Goal: Information Seeking & Learning: Learn about a topic

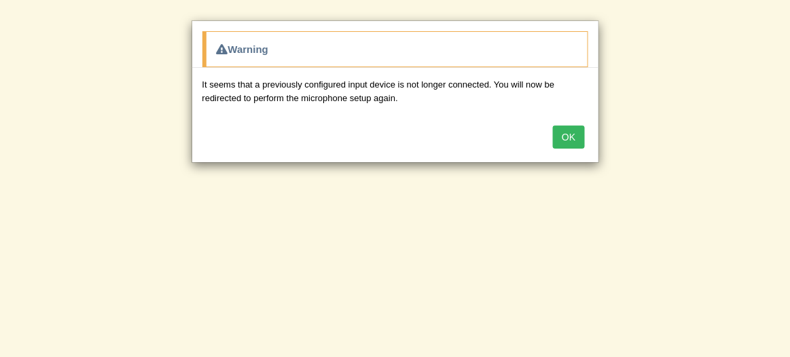
click at [565, 134] on button "OK" at bounding box center [568, 137] width 31 height 23
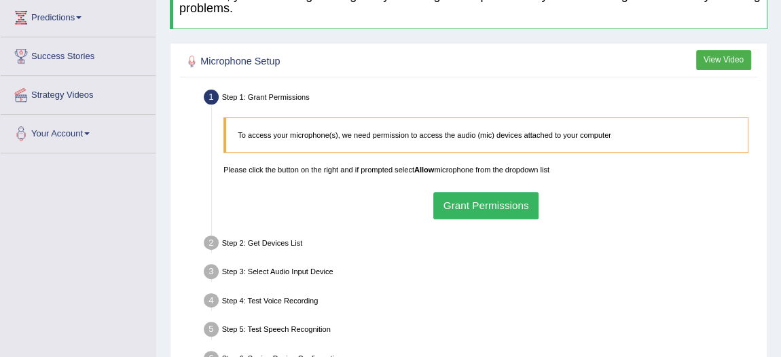
click at [482, 203] on button "Grant Permissions" at bounding box center [485, 205] width 105 height 26
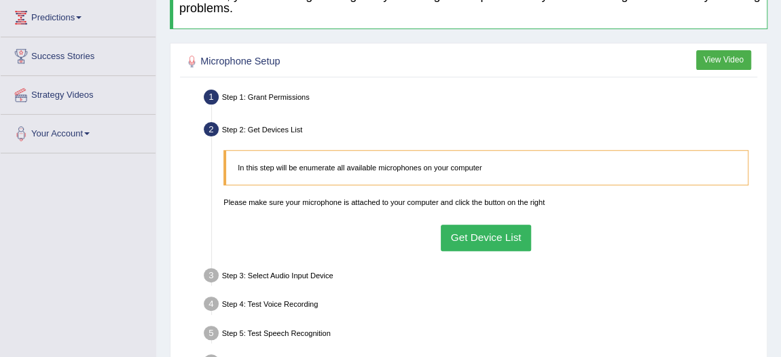
click at [502, 233] on button "Get Device List" at bounding box center [486, 238] width 90 height 26
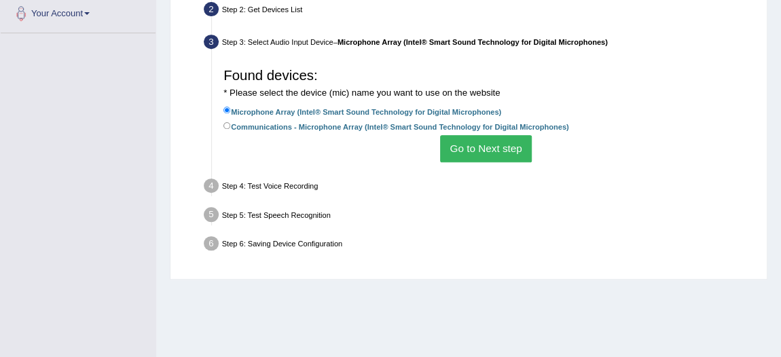
scroll to position [308, 0]
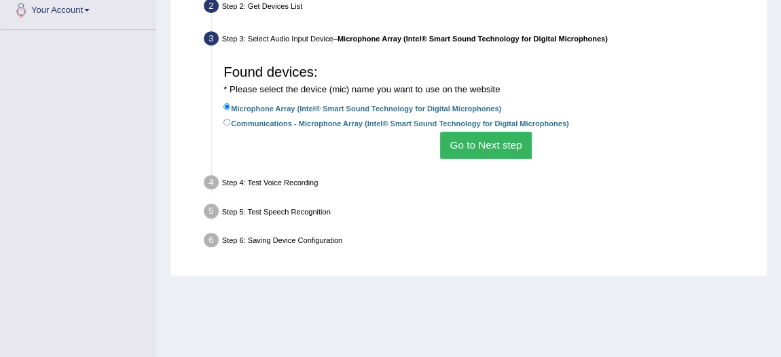
click at [474, 143] on button "Go to Next step" at bounding box center [486, 145] width 92 height 26
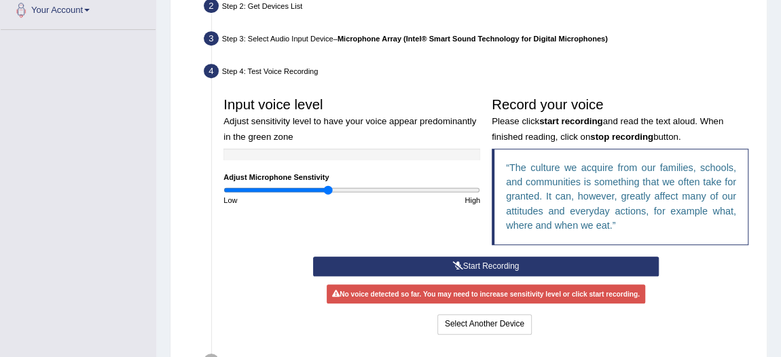
click at [484, 263] on button "Start Recording" at bounding box center [486, 267] width 346 height 20
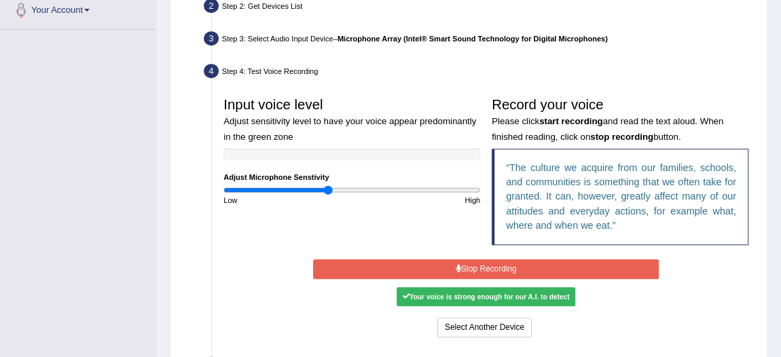
click at [469, 295] on div "Your voice is strong enough for our A.I. to detect" at bounding box center [486, 296] width 179 height 19
click at [481, 296] on div "Your voice is strong enough for our A.I. to detect" at bounding box center [486, 296] width 179 height 19
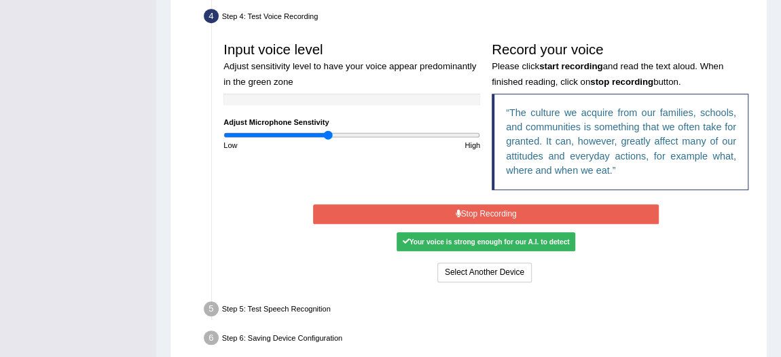
scroll to position [420, 0]
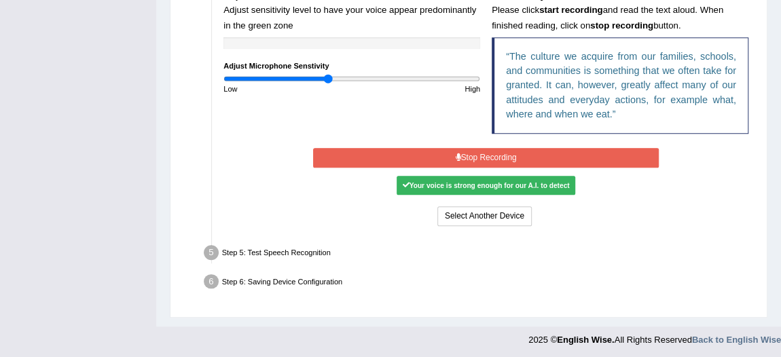
click at [516, 185] on div "Your voice is strong enough for our A.I. to detect" at bounding box center [486, 185] width 179 height 19
click at [471, 152] on button "Stop Recording" at bounding box center [486, 158] width 346 height 20
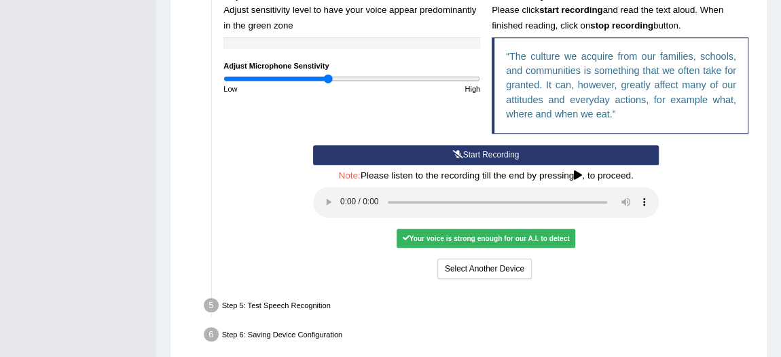
click at [441, 238] on div "Your voice is strong enough for our A.I. to detect" at bounding box center [486, 238] width 179 height 19
click at [480, 234] on div "Your voice is strong enough for our A.I. to detect" at bounding box center [486, 238] width 179 height 19
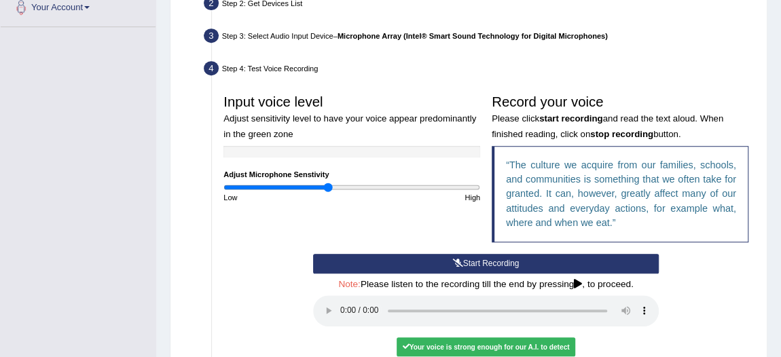
scroll to position [296, 0]
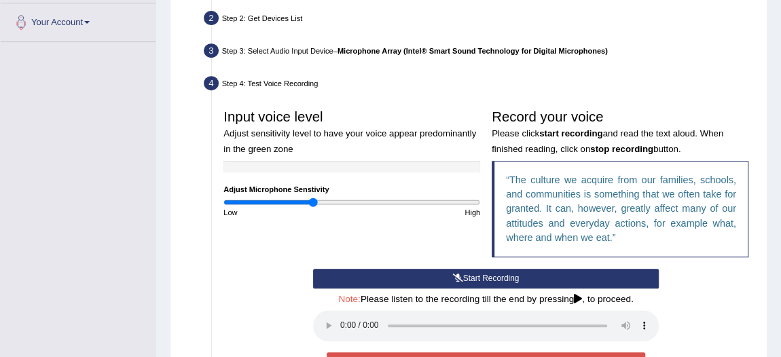
click at [312, 204] on input "range" at bounding box center [352, 203] width 257 height 10
click at [327, 200] on input "range" at bounding box center [352, 203] width 257 height 10
click at [343, 201] on input "range" at bounding box center [352, 203] width 257 height 10
click at [370, 207] on div "High" at bounding box center [419, 212] width 134 height 11
click at [369, 203] on input "range" at bounding box center [352, 203] width 257 height 10
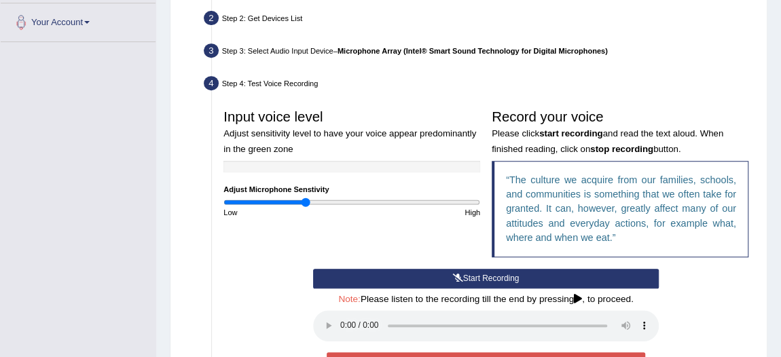
click at [306, 198] on input "range" at bounding box center [352, 203] width 257 height 10
click at [288, 198] on input "range" at bounding box center [352, 203] width 257 height 10
click at [320, 200] on input "range" at bounding box center [352, 203] width 257 height 10
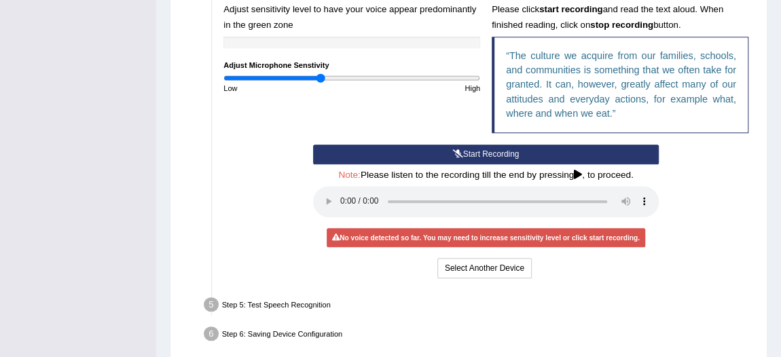
scroll to position [350, 0]
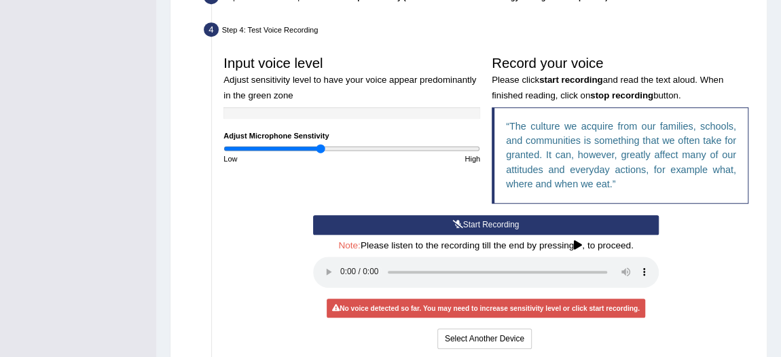
click at [471, 219] on button "Start Recording" at bounding box center [486, 225] width 346 height 20
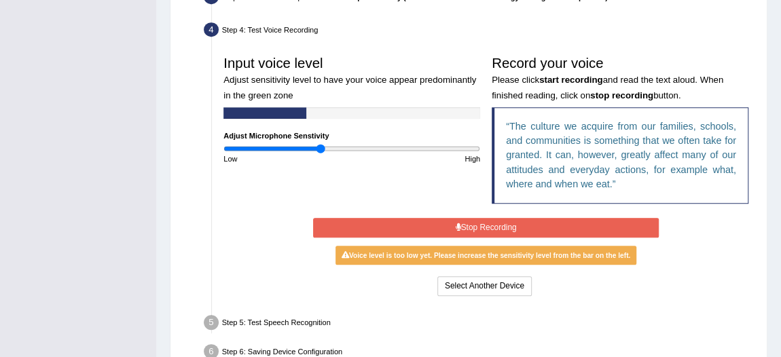
click at [471, 219] on button "Stop Recording" at bounding box center [486, 228] width 346 height 20
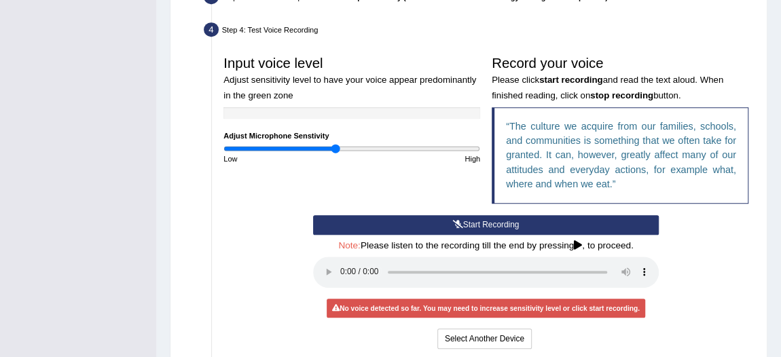
click at [334, 151] on input "range" at bounding box center [352, 149] width 257 height 10
type input "0.76"
click at [319, 145] on input "range" at bounding box center [352, 149] width 257 height 10
click at [470, 219] on button "Start Recording" at bounding box center [486, 225] width 346 height 20
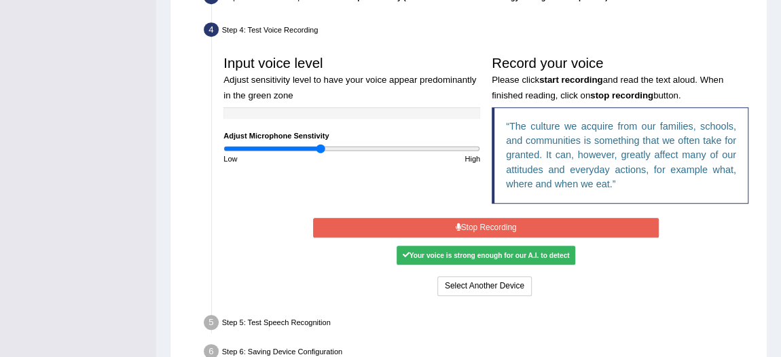
click at [467, 218] on button "Stop Recording" at bounding box center [486, 228] width 346 height 20
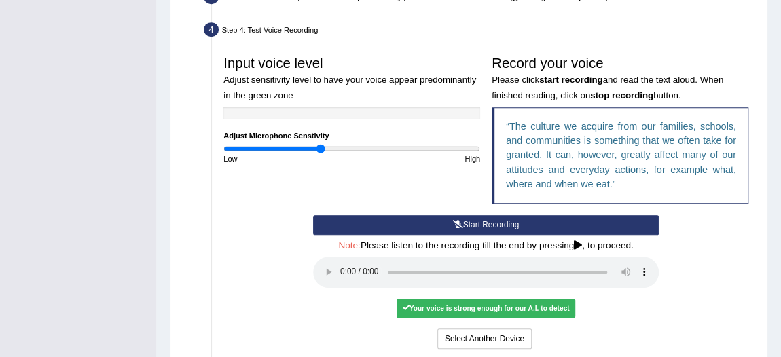
click at [455, 304] on div "Your voice is strong enough for our A.I. to detect" at bounding box center [486, 308] width 179 height 19
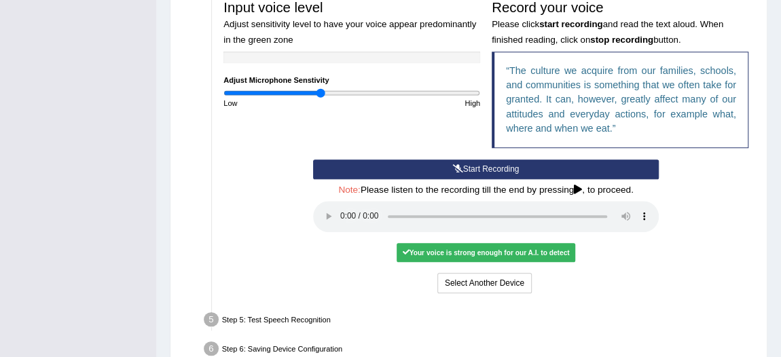
scroll to position [473, 0]
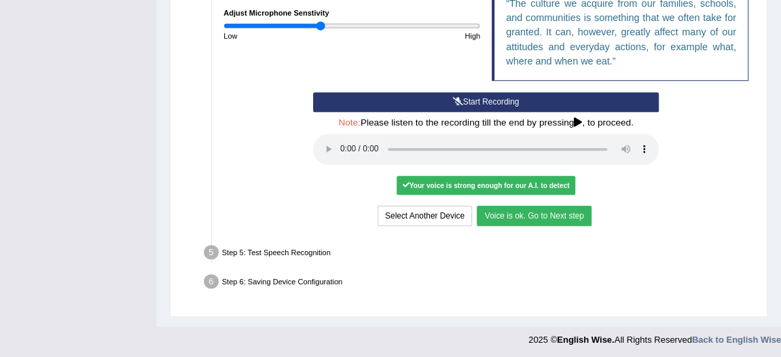
click at [512, 215] on button "Voice is ok. Go to Next step" at bounding box center [534, 216] width 114 height 20
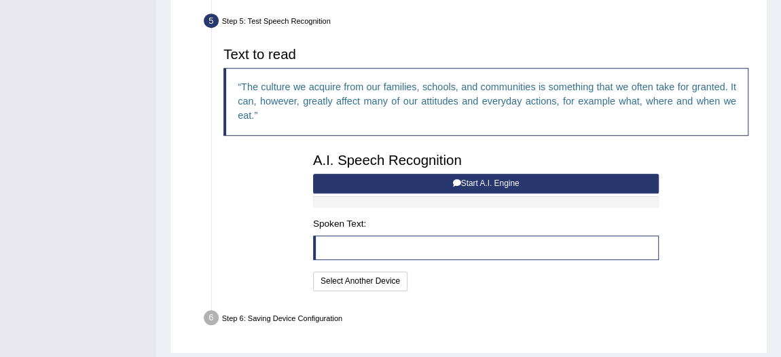
scroll to position [366, 0]
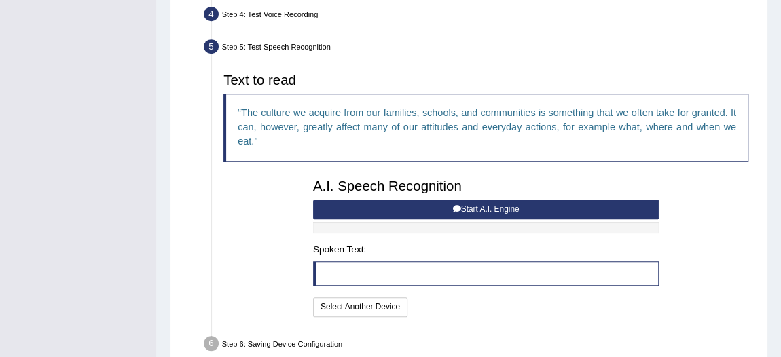
click at [477, 207] on button "Start A.I. Engine" at bounding box center [486, 210] width 346 height 20
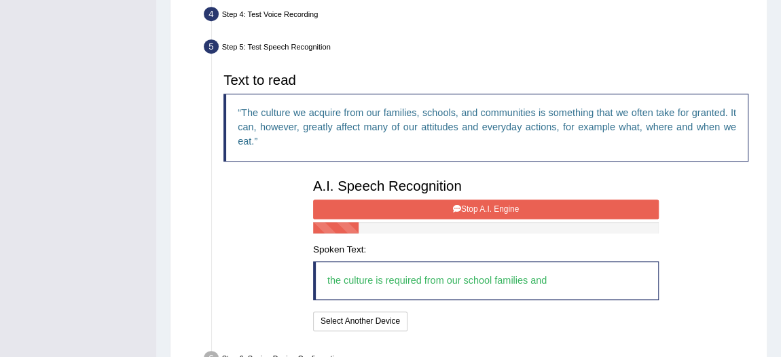
click at [478, 207] on button "Stop A.I. Engine" at bounding box center [486, 210] width 346 height 20
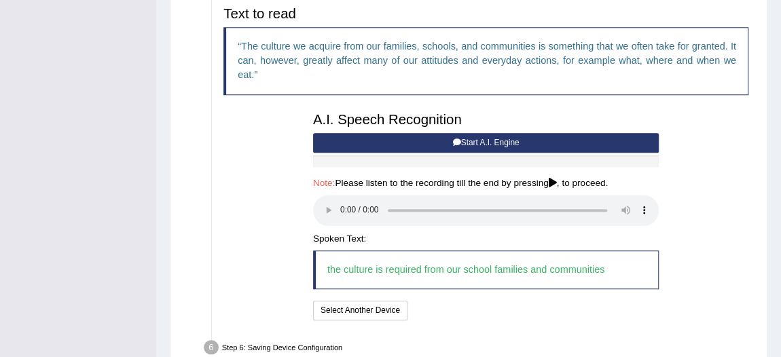
scroll to position [498, 0]
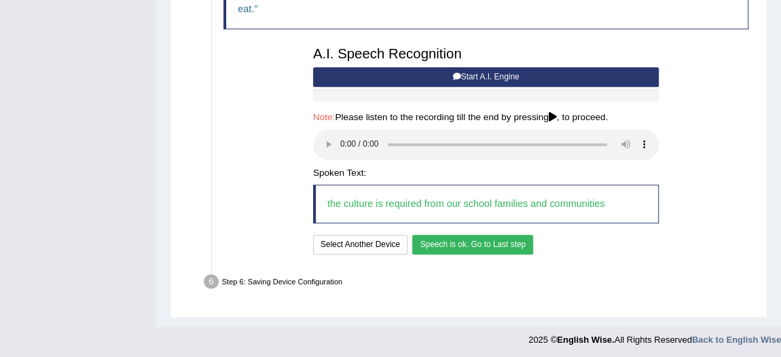
click at [467, 243] on button "Speech is ok. Go to Last step" at bounding box center [472, 245] width 121 height 20
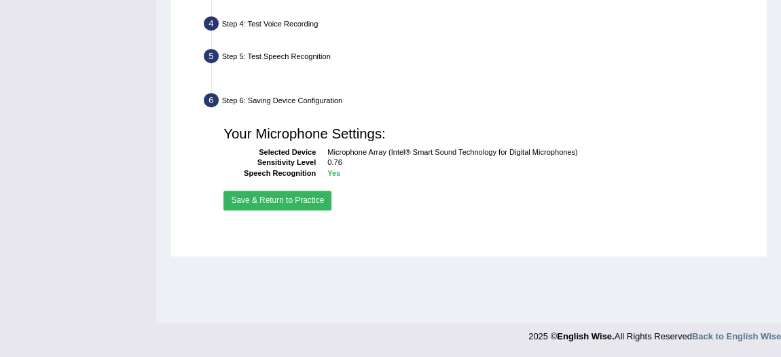
scroll to position [355, 0]
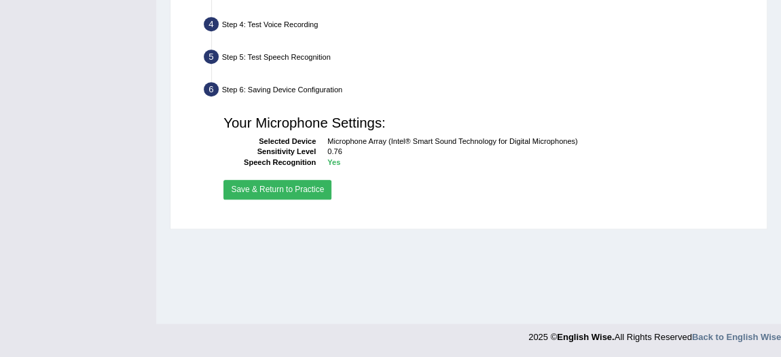
click at [297, 189] on button "Save & Return to Practice" at bounding box center [278, 190] width 108 height 20
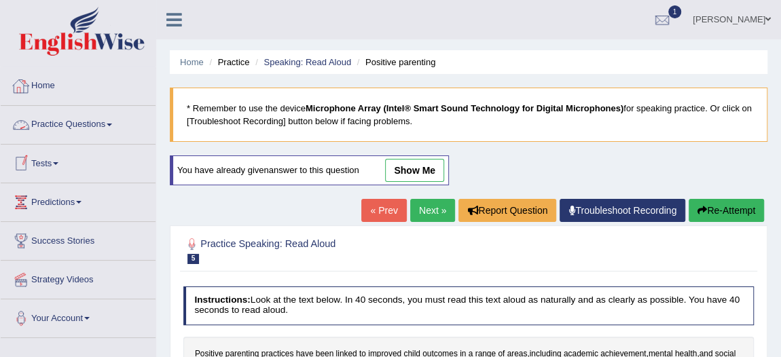
click at [111, 118] on link "Practice Questions" at bounding box center [78, 123] width 155 height 34
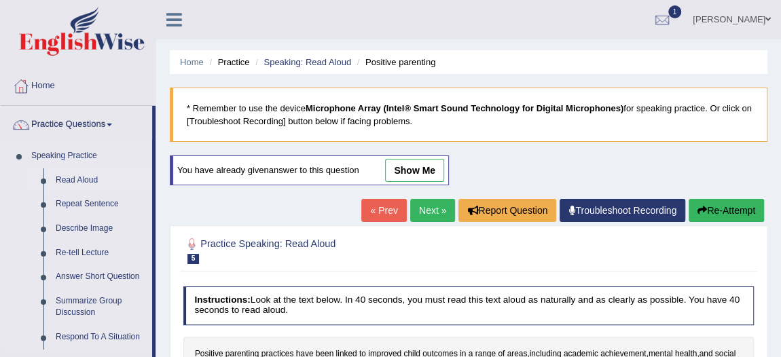
click at [74, 180] on link "Read Aloud" at bounding box center [101, 180] width 103 height 24
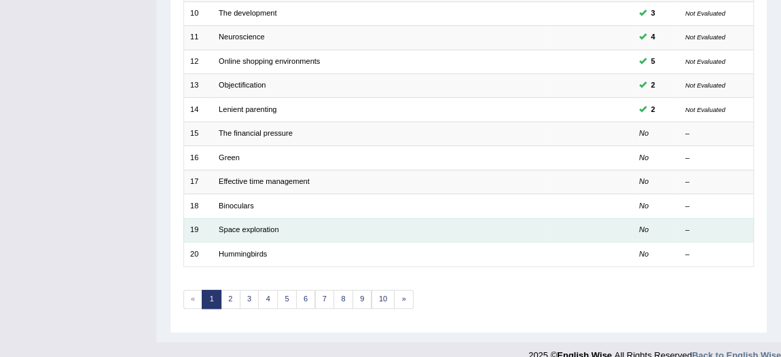
scroll to position [421, 0]
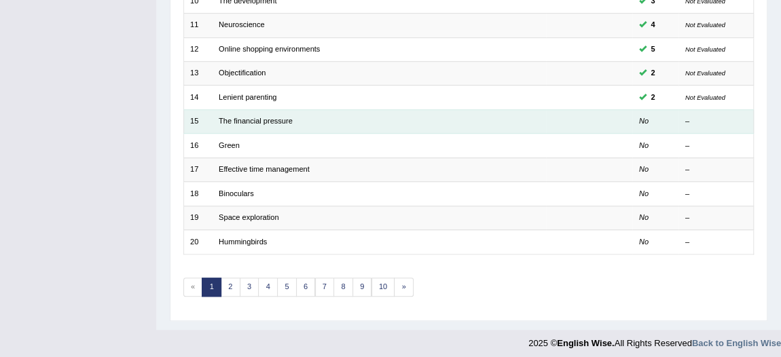
click at [327, 121] on td "The financial pressure" at bounding box center [380, 121] width 334 height 24
click at [276, 117] on link "The financial pressure" at bounding box center [256, 121] width 74 height 8
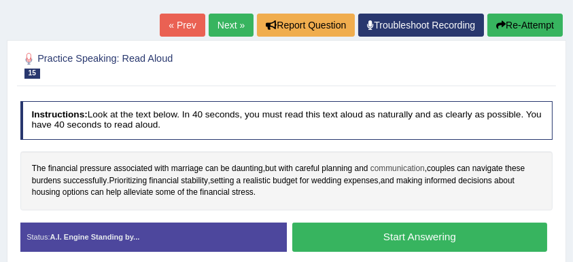
scroll to position [156, 0]
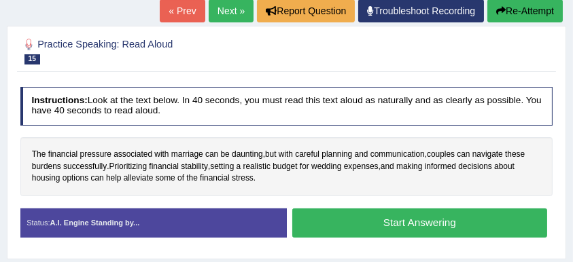
click at [397, 219] on button "Start Answering" at bounding box center [419, 223] width 255 height 29
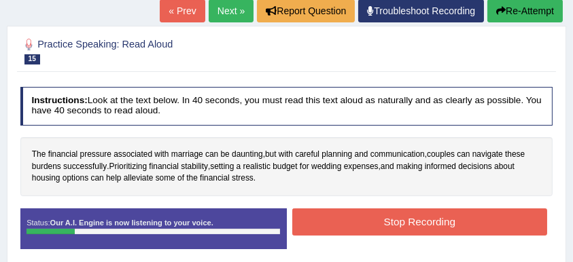
click at [397, 219] on button "Stop Recording" at bounding box center [419, 222] width 255 height 26
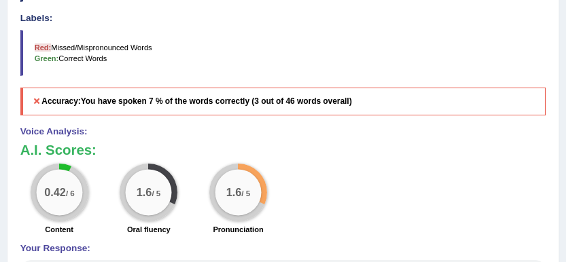
scroll to position [428, 0]
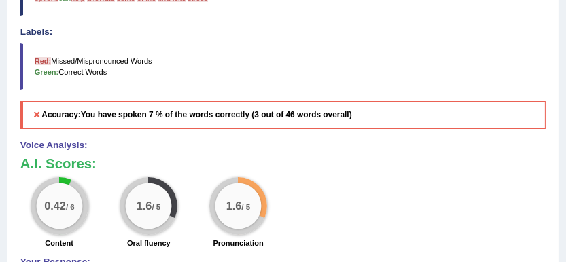
click at [310, 199] on div "0.42 / 6 Content 1.6 / 5 Oral fluency 1.6 / 5 Pronunciation" at bounding box center [282, 214] width 537 height 75
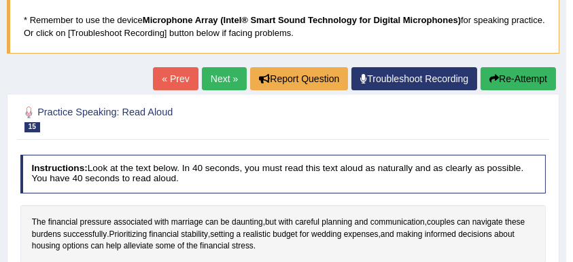
scroll to position [74, 0]
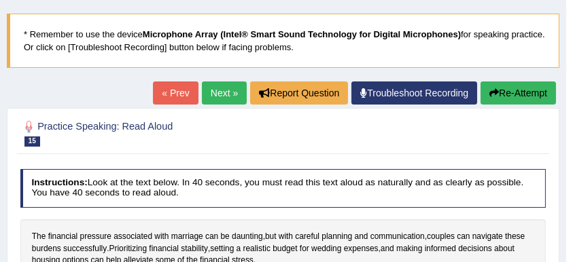
click at [507, 94] on button "Re-Attempt" at bounding box center [517, 93] width 75 height 23
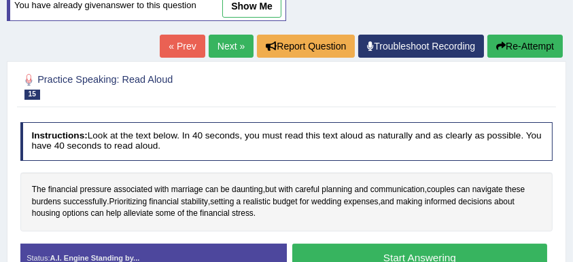
scroll to position [210, 0]
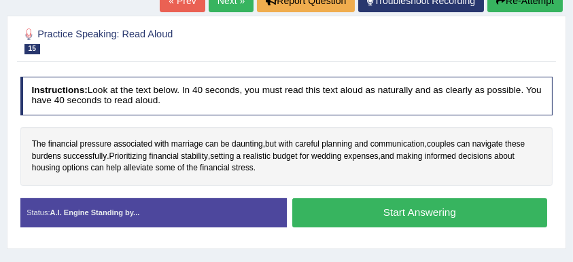
click at [385, 209] on button "Start Answering" at bounding box center [419, 212] width 255 height 29
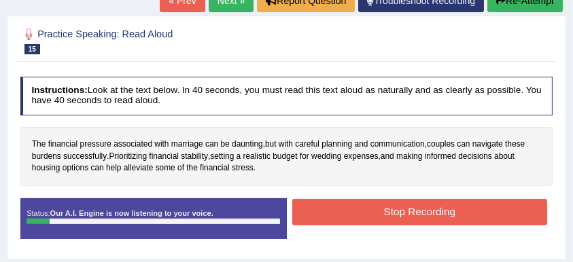
click at [385, 208] on button "Stop Recording" at bounding box center [419, 212] width 255 height 26
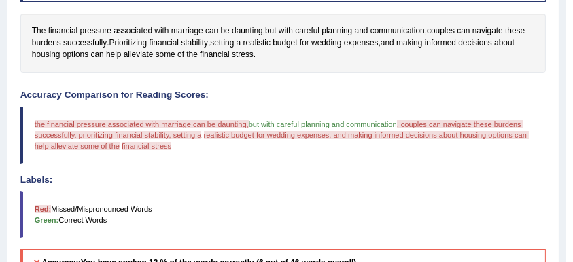
scroll to position [198, 0]
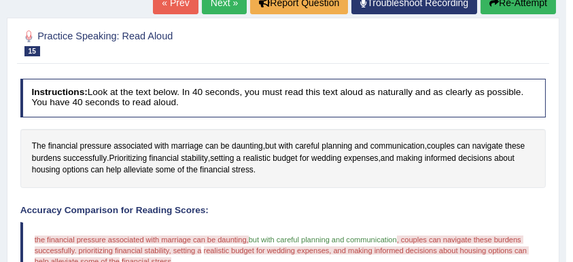
click at [516, 1] on button "Re-Attempt" at bounding box center [517, 2] width 75 height 23
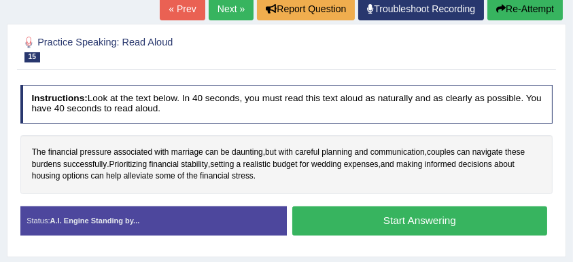
click at [395, 217] on button "Start Answering" at bounding box center [419, 221] width 255 height 29
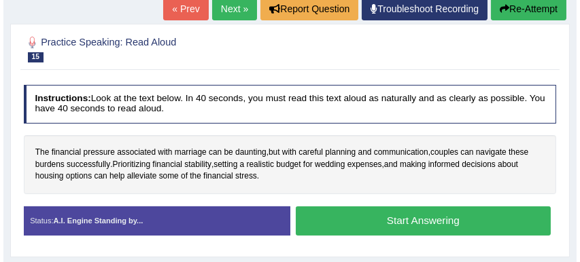
scroll to position [192, 0]
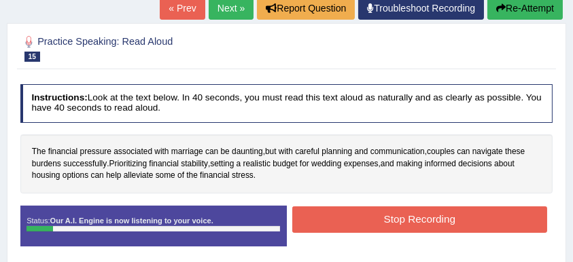
click at [395, 217] on button "Stop Recording" at bounding box center [419, 220] width 255 height 26
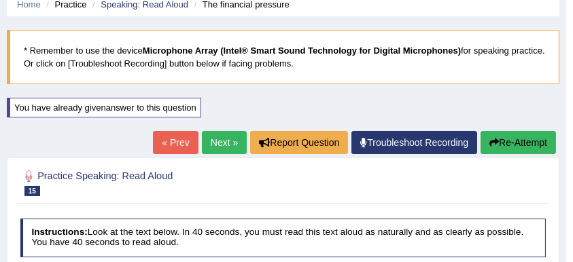
scroll to position [56, 0]
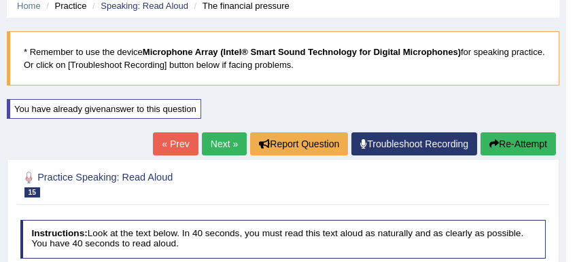
click at [505, 140] on button "Re-Attempt" at bounding box center [517, 143] width 75 height 23
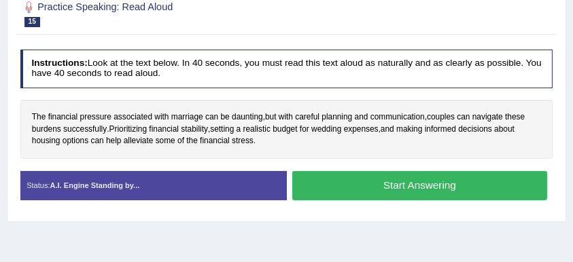
click at [406, 179] on button "Start Answering" at bounding box center [419, 185] width 255 height 29
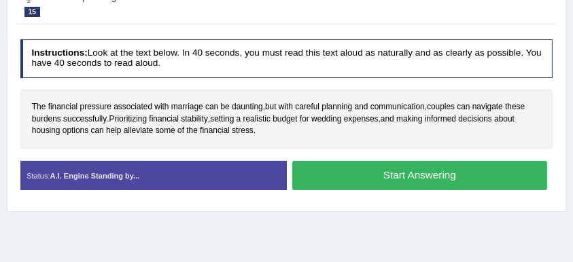
scroll to position [228, 0]
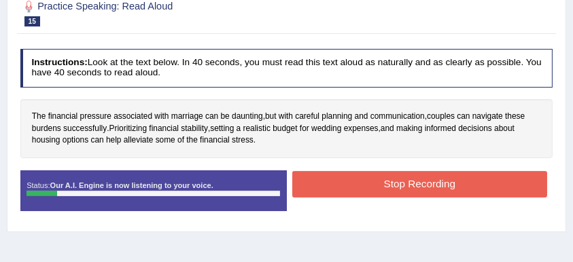
click at [406, 179] on button "Stop Recording" at bounding box center [419, 184] width 255 height 26
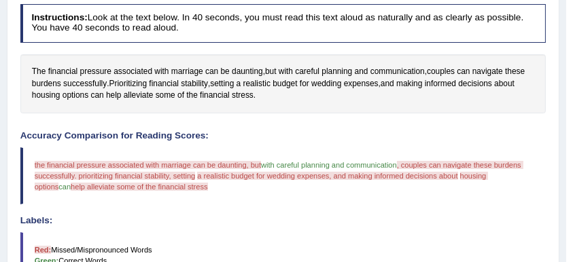
scroll to position [92, 0]
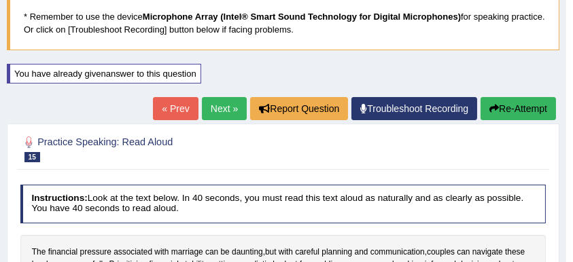
click at [493, 107] on icon "button" at bounding box center [494, 109] width 10 height 10
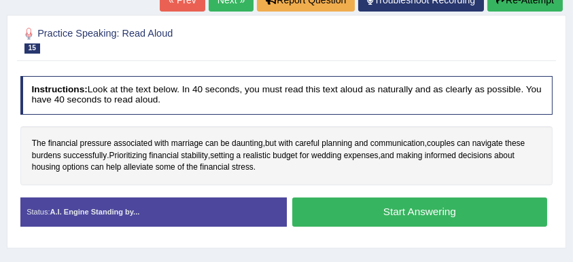
scroll to position [212, 0]
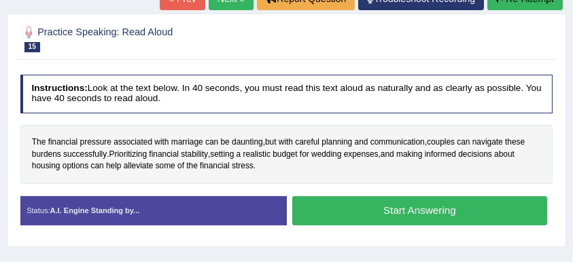
click at [394, 207] on button "Start Answering" at bounding box center [419, 210] width 255 height 29
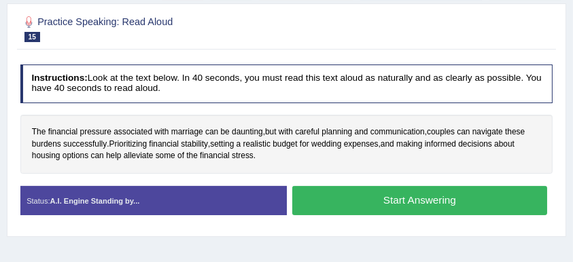
scroll to position [202, 0]
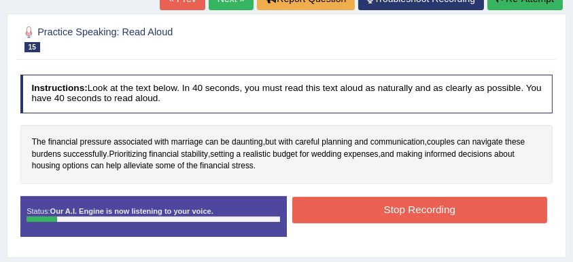
click at [394, 207] on button "Stop Recording" at bounding box center [419, 210] width 255 height 26
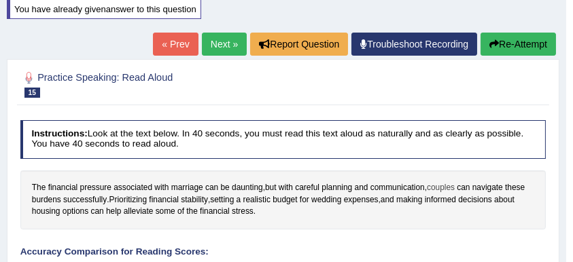
scroll to position [0, 0]
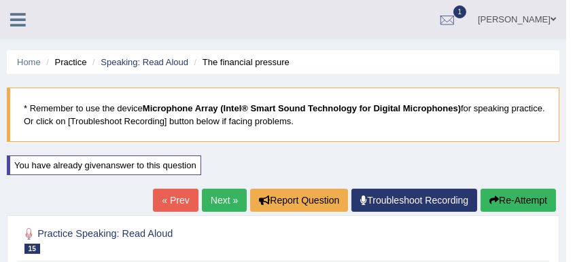
click at [218, 202] on link "Next »" at bounding box center [224, 200] width 45 height 23
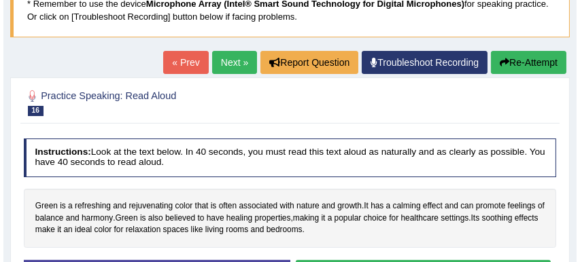
scroll to position [226, 0]
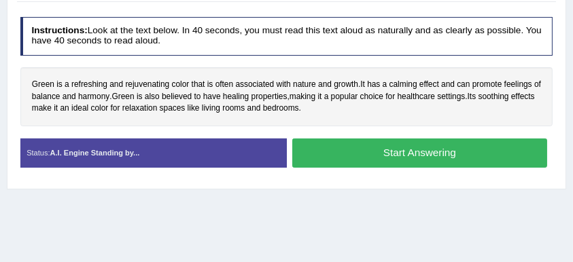
click at [424, 151] on button "Start Answering" at bounding box center [419, 153] width 255 height 29
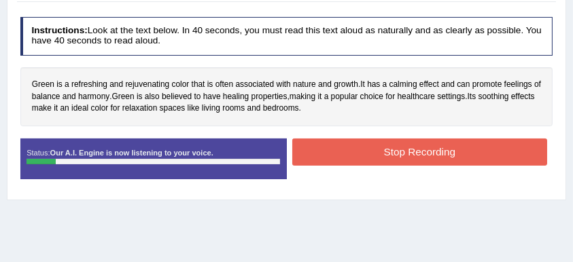
click at [427, 150] on button "Stop Recording" at bounding box center [419, 152] width 255 height 26
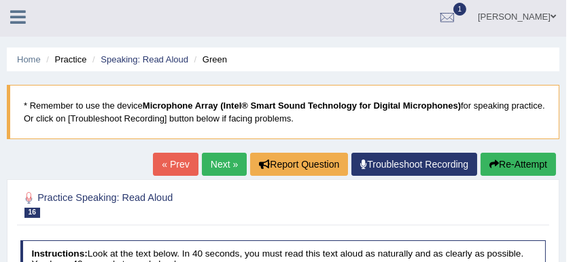
scroll to position [0, 0]
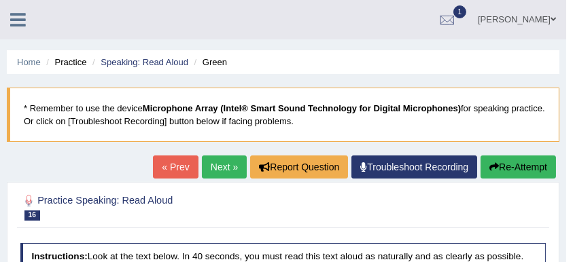
click at [519, 167] on button "Re-Attempt" at bounding box center [517, 167] width 75 height 23
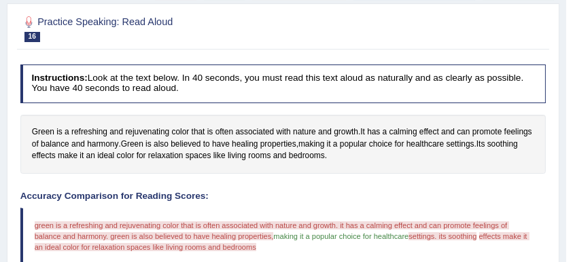
scroll to position [181, 0]
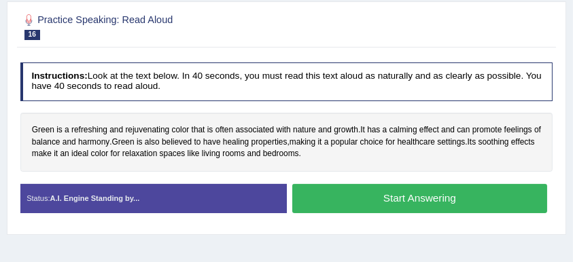
scroll to position [224, 0]
click at [404, 196] on button "Start Answering" at bounding box center [419, 198] width 255 height 29
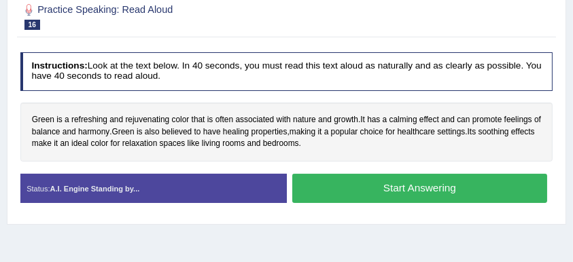
scroll to position [214, 0]
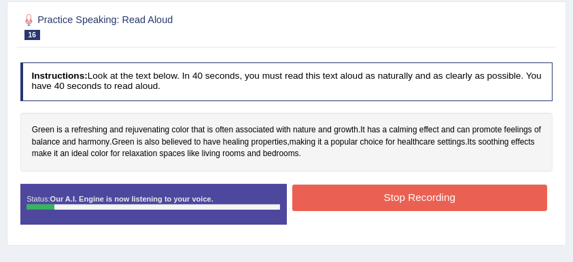
click at [404, 196] on button "Stop Recording" at bounding box center [419, 198] width 255 height 26
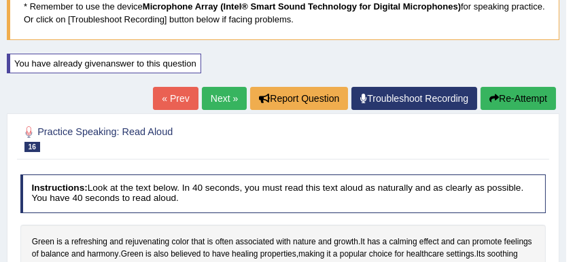
scroll to position [43, 0]
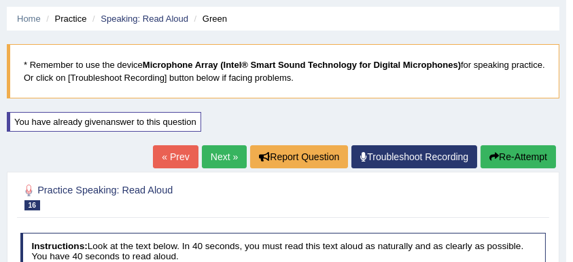
click at [507, 158] on button "Re-Attempt" at bounding box center [517, 156] width 75 height 23
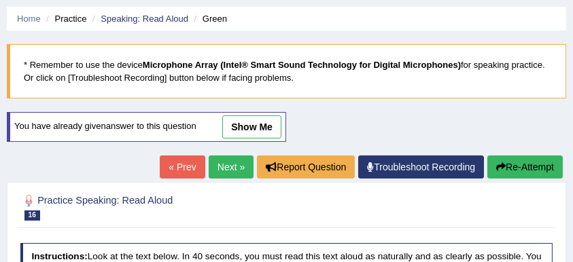
scroll to position [43, 0]
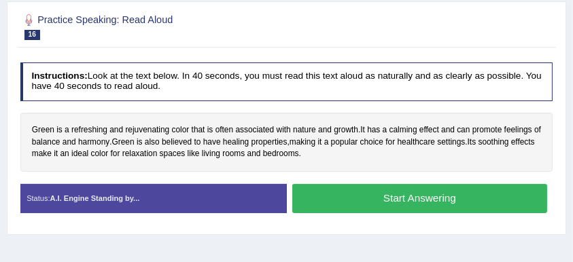
click at [397, 200] on button "Start Answering" at bounding box center [419, 198] width 255 height 29
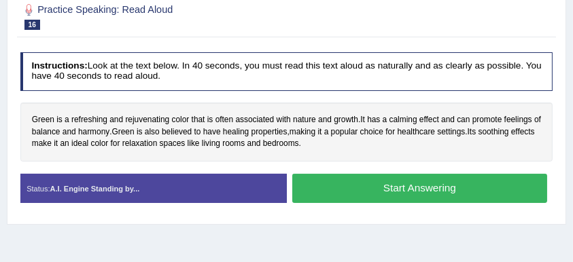
scroll to position [215, 0]
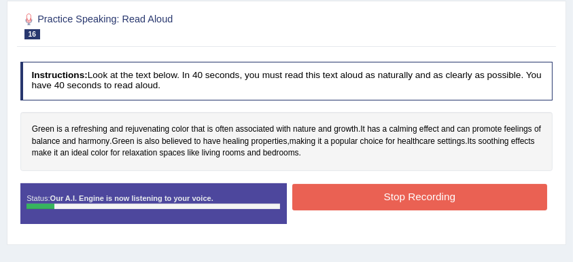
click at [408, 195] on button "Stop Recording" at bounding box center [419, 197] width 255 height 26
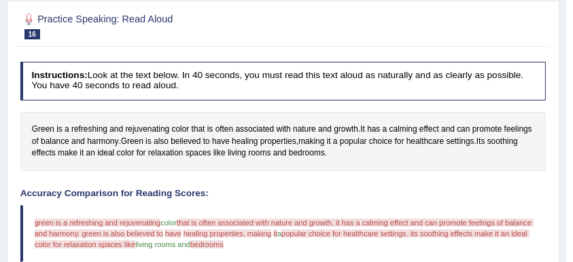
scroll to position [33, 0]
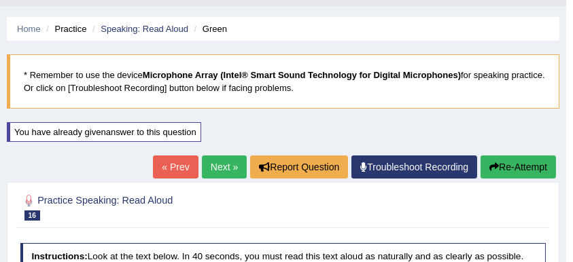
click at [516, 168] on button "Re-Attempt" at bounding box center [517, 167] width 75 height 23
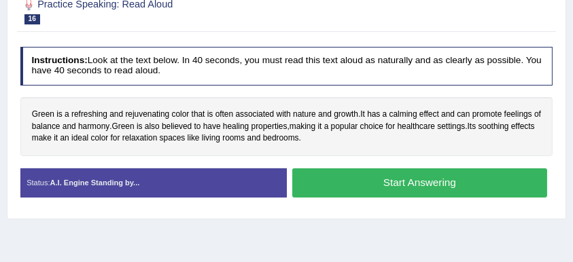
scroll to position [305, 0]
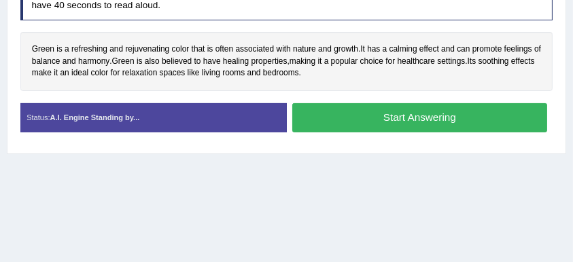
click at [418, 124] on button "Start Answering" at bounding box center [419, 117] width 255 height 29
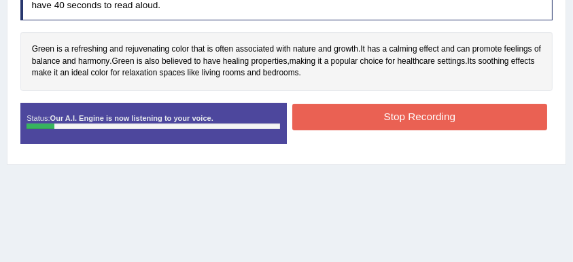
click at [421, 112] on button "Stop Recording" at bounding box center [419, 117] width 255 height 26
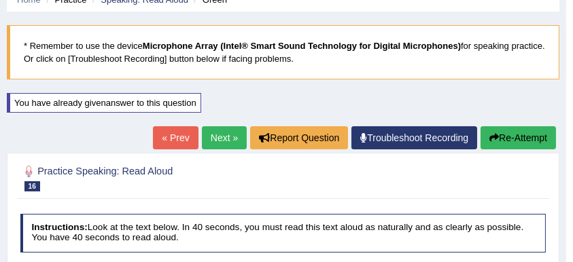
scroll to position [62, 0]
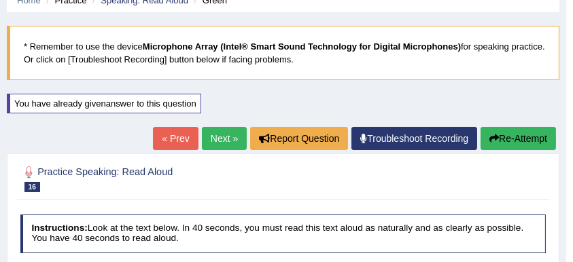
click at [224, 140] on link "Next »" at bounding box center [224, 138] width 45 height 23
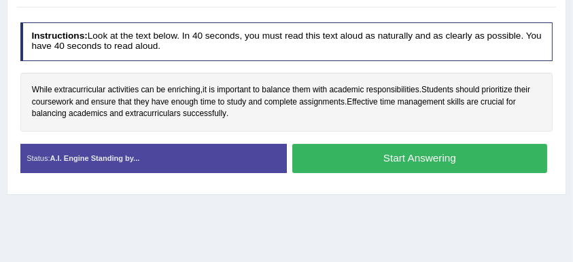
scroll to position [226, 0]
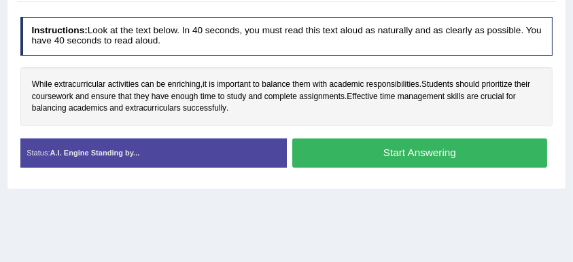
click at [378, 145] on button "Start Answering" at bounding box center [419, 153] width 255 height 29
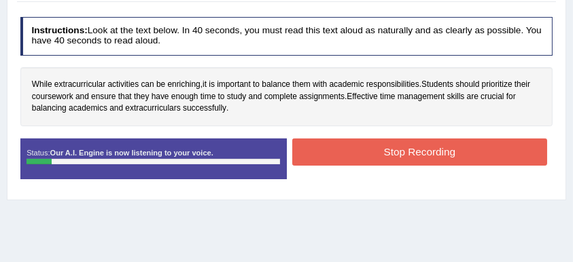
click at [378, 149] on button "Stop Recording" at bounding box center [419, 152] width 255 height 26
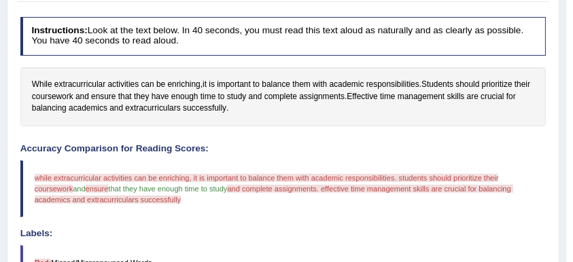
scroll to position [452, 0]
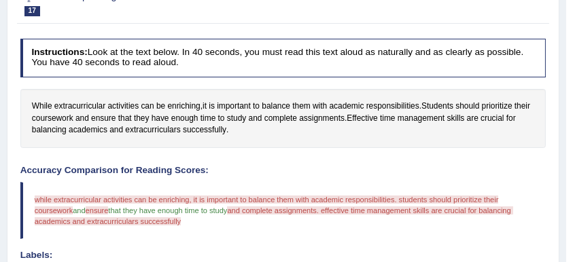
scroll to position [120, 0]
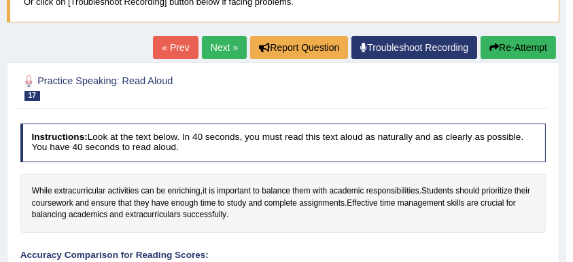
click at [516, 46] on button "Re-Attempt" at bounding box center [517, 47] width 75 height 23
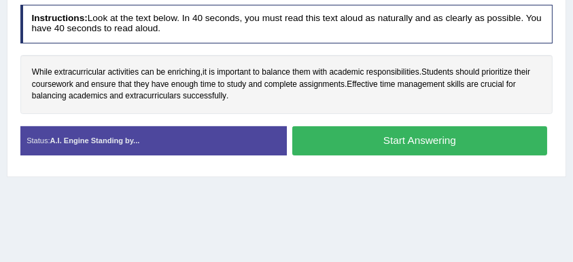
scroll to position [285, 0]
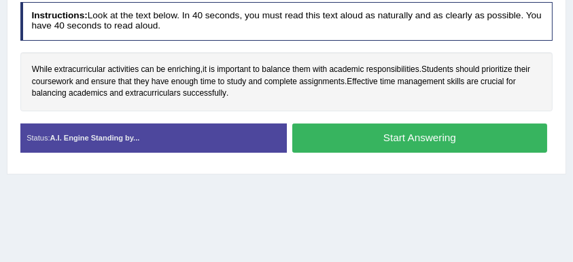
click at [395, 134] on button "Start Answering" at bounding box center [419, 138] width 255 height 29
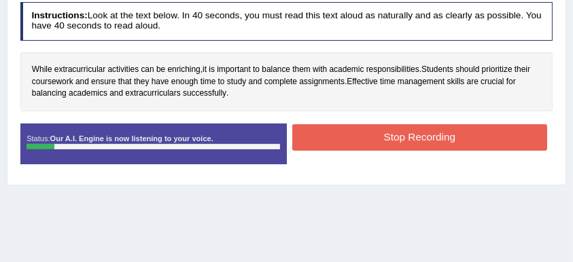
click at [395, 134] on button "Stop Recording" at bounding box center [419, 137] width 255 height 26
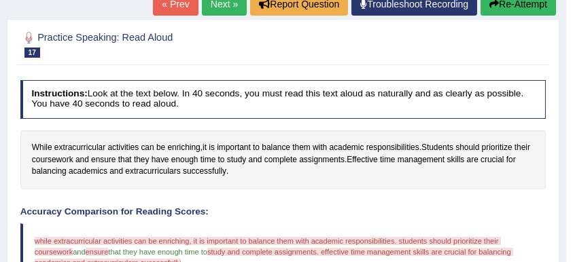
scroll to position [107, 0]
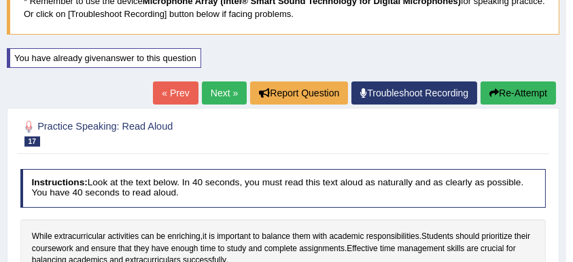
click at [511, 88] on button "Re-Attempt" at bounding box center [517, 93] width 75 height 23
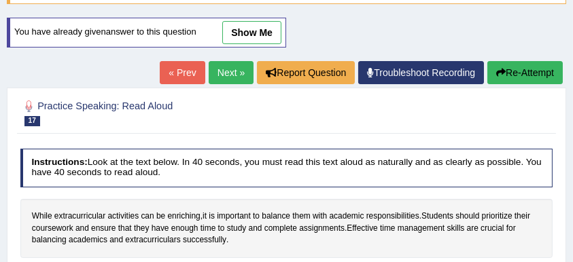
scroll to position [228, 0]
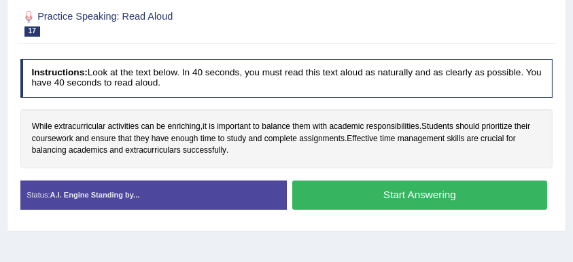
click at [412, 192] on button "Start Answering" at bounding box center [419, 195] width 255 height 29
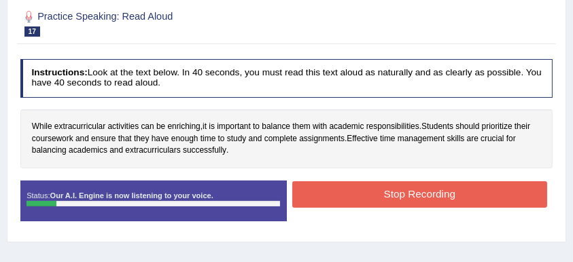
click at [412, 192] on button "Stop Recording" at bounding box center [419, 194] width 255 height 26
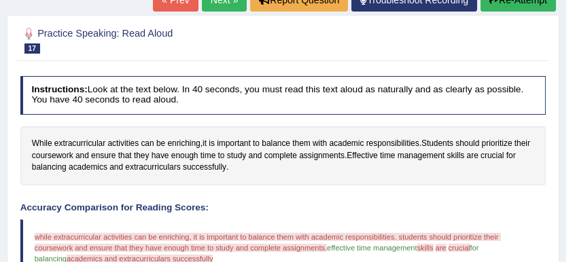
scroll to position [198, 0]
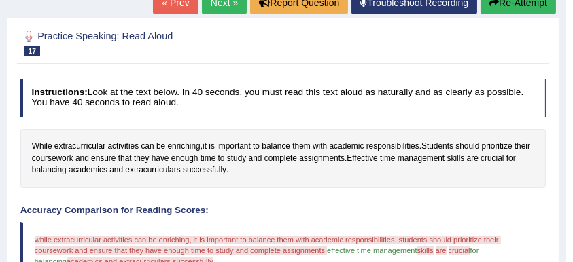
click at [520, 2] on button "Re-Attempt" at bounding box center [517, 2] width 75 height 23
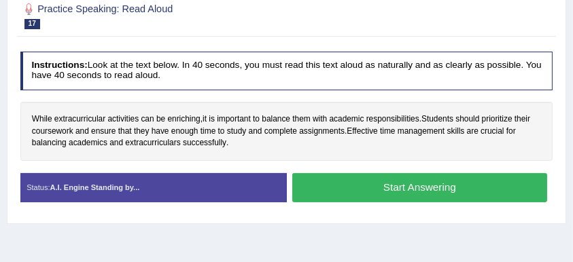
scroll to position [247, 0]
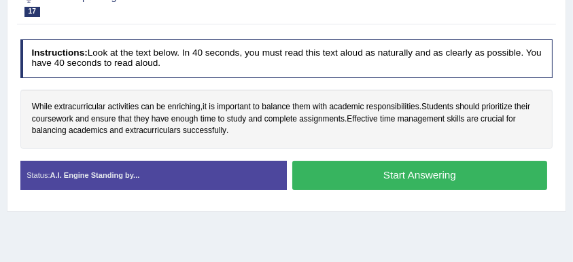
click at [423, 175] on button "Start Answering" at bounding box center [419, 175] width 255 height 29
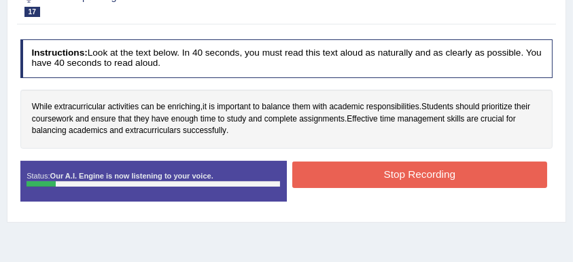
click at [425, 174] on button "Stop Recording" at bounding box center [419, 175] width 255 height 26
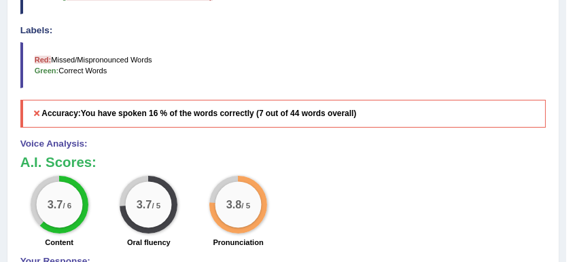
scroll to position [464, 0]
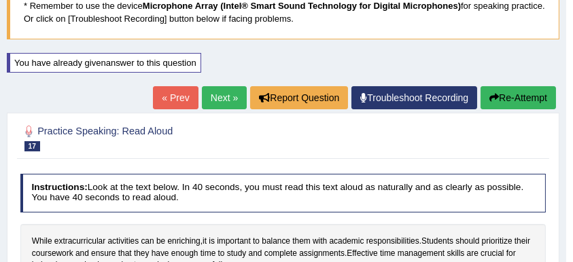
scroll to position [101, 0]
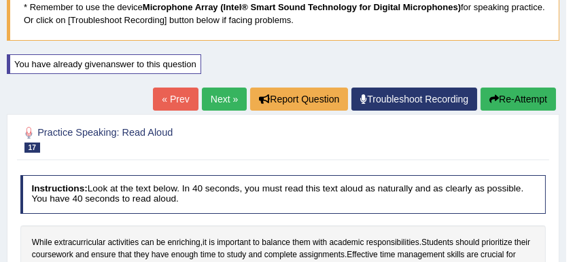
click at [216, 91] on link "Next »" at bounding box center [224, 99] width 45 height 23
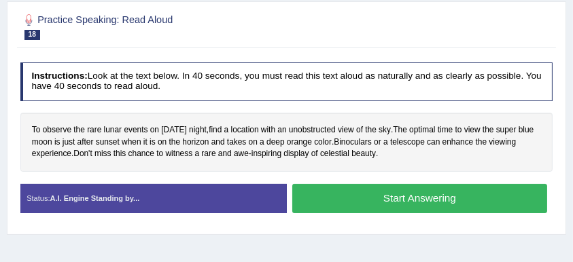
click at [386, 189] on button "Start Answering" at bounding box center [419, 198] width 255 height 29
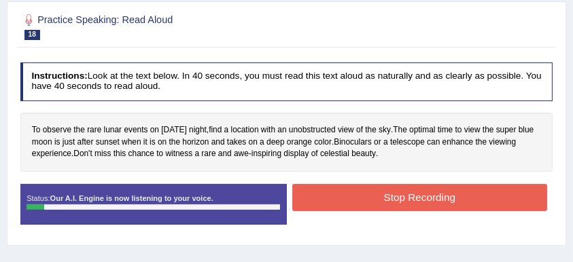
click at [386, 189] on button "Stop Recording" at bounding box center [419, 197] width 255 height 26
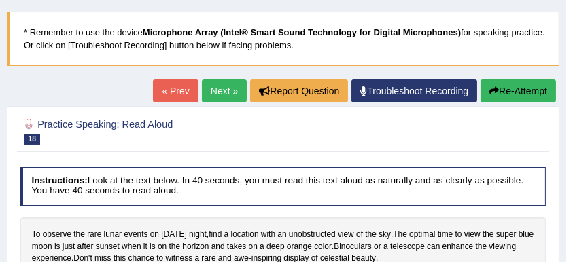
scroll to position [90, 0]
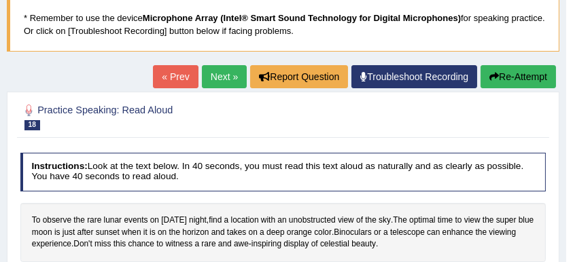
click at [515, 80] on button "Re-Attempt" at bounding box center [517, 76] width 75 height 23
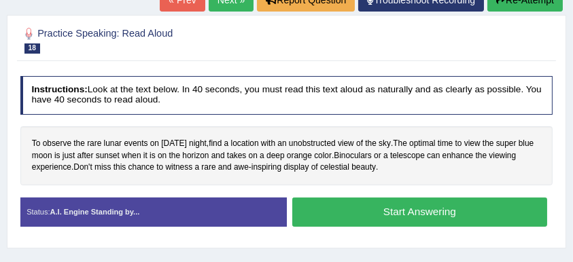
click at [374, 204] on button "Start Answering" at bounding box center [419, 212] width 255 height 29
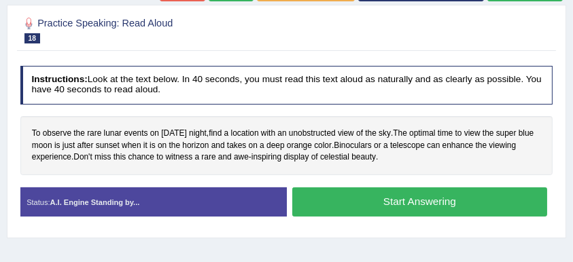
scroll to position [200, 0]
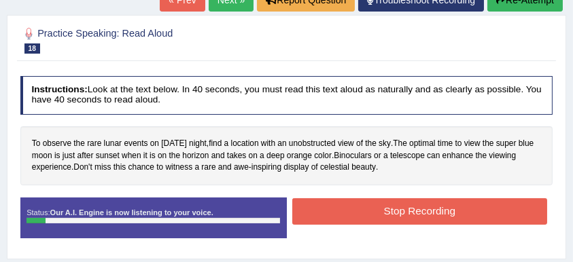
click at [376, 205] on button "Stop Recording" at bounding box center [419, 211] width 255 height 26
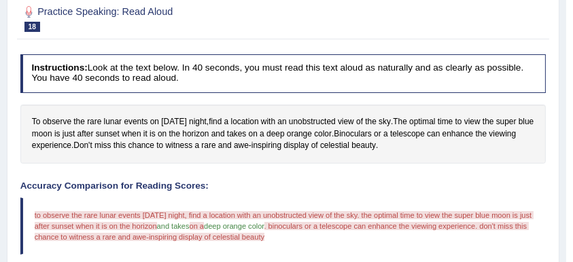
scroll to position [155, 0]
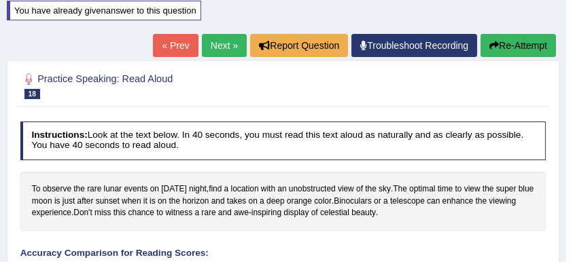
click at [518, 46] on button "Re-Attempt" at bounding box center [517, 45] width 75 height 23
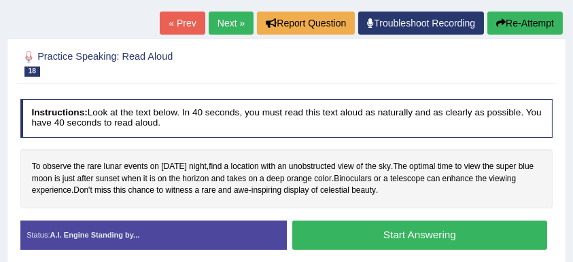
scroll to position [246, 0]
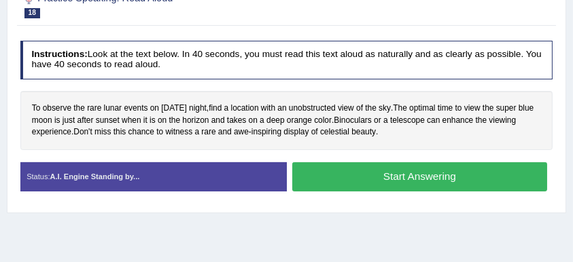
click at [393, 172] on button "Start Answering" at bounding box center [419, 176] width 255 height 29
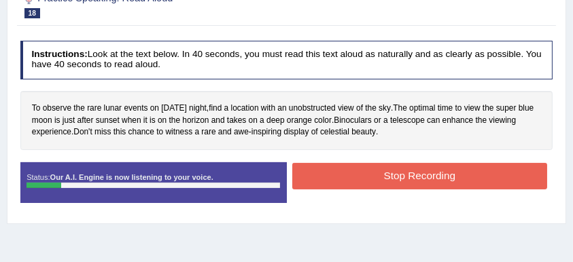
click at [389, 168] on button "Stop Recording" at bounding box center [419, 176] width 255 height 26
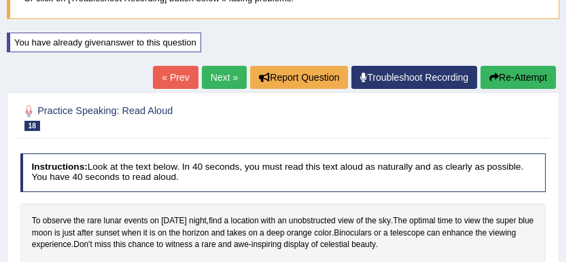
scroll to position [62, 0]
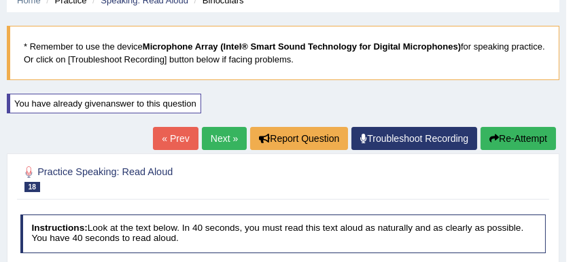
click at [220, 133] on link "Next »" at bounding box center [224, 138] width 45 height 23
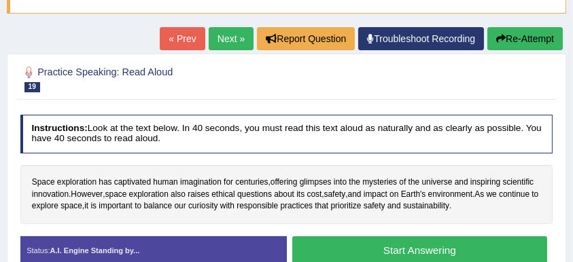
scroll to position [136, 0]
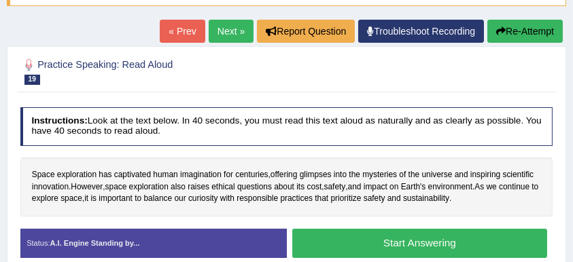
click at [418, 240] on button "Start Answering" at bounding box center [419, 243] width 255 height 29
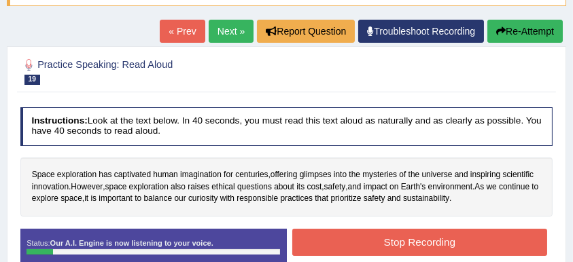
click at [418, 240] on button "Stop Recording" at bounding box center [419, 242] width 255 height 26
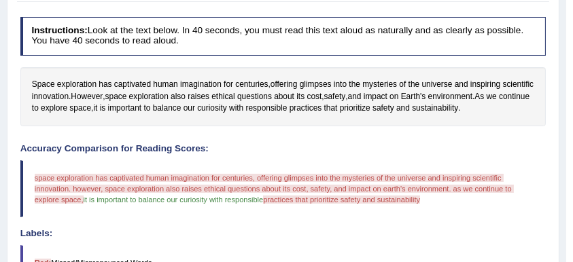
scroll to position [0, 0]
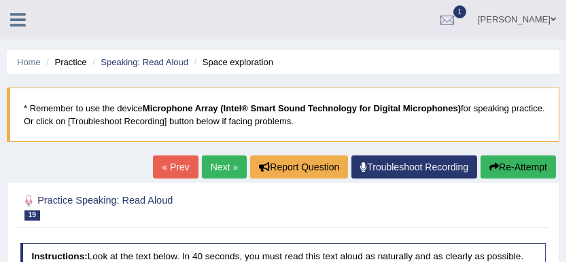
click at [507, 166] on button "Re-Attempt" at bounding box center [517, 167] width 75 height 23
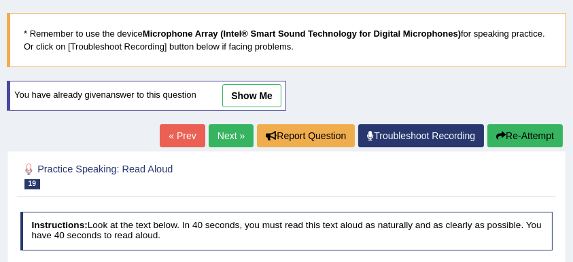
scroll to position [181, 0]
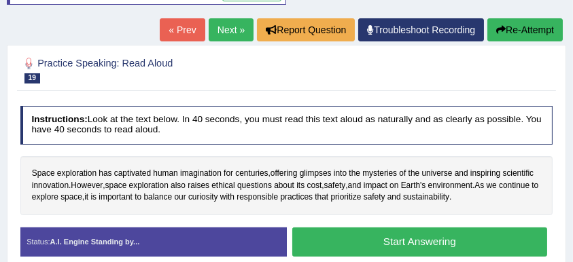
click at [415, 238] on button "Start Answering" at bounding box center [419, 242] width 255 height 29
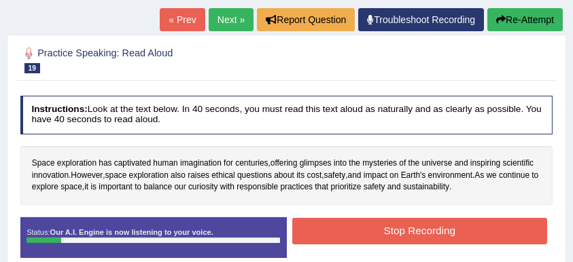
click at [418, 230] on button "Stop Recording" at bounding box center [419, 231] width 255 height 26
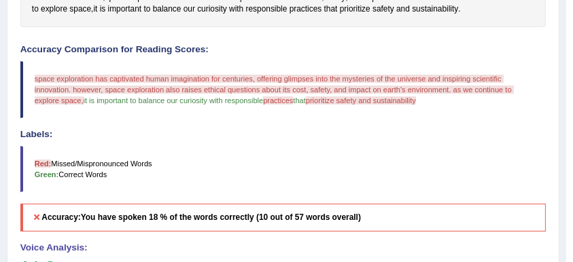
scroll to position [452, 0]
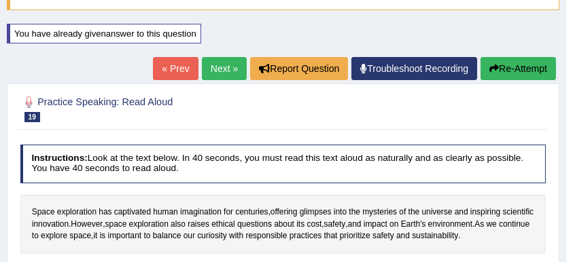
scroll to position [107, 0]
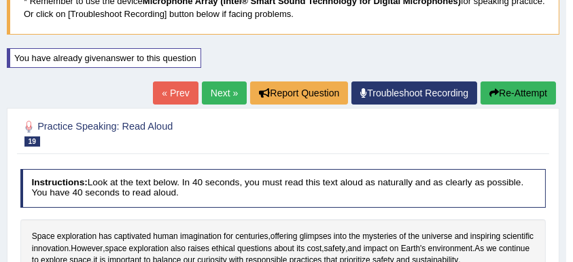
click at [217, 92] on link "Next »" at bounding box center [224, 93] width 45 height 23
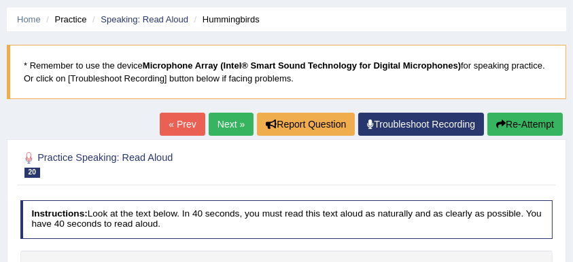
scroll to position [181, 0]
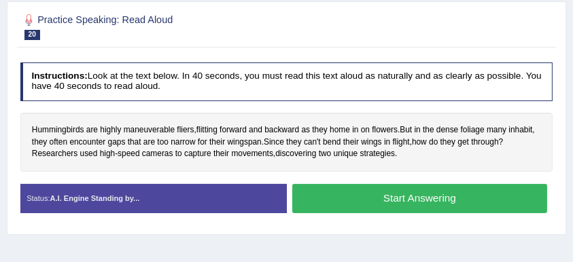
click at [395, 198] on button "Start Answering" at bounding box center [419, 198] width 255 height 29
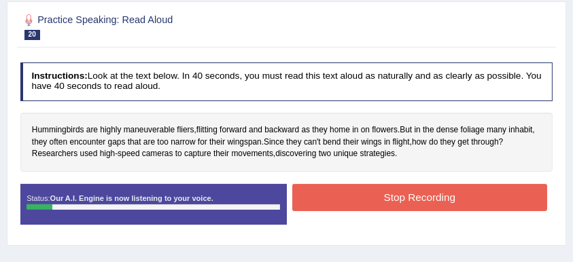
click at [394, 198] on button "Stop Recording" at bounding box center [419, 197] width 255 height 26
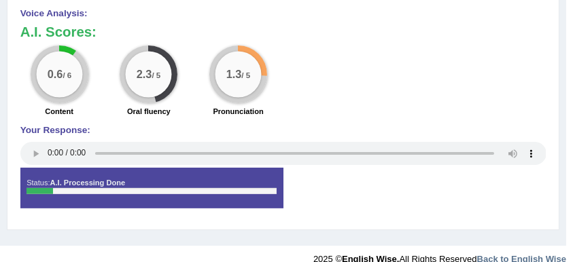
scroll to position [572, 0]
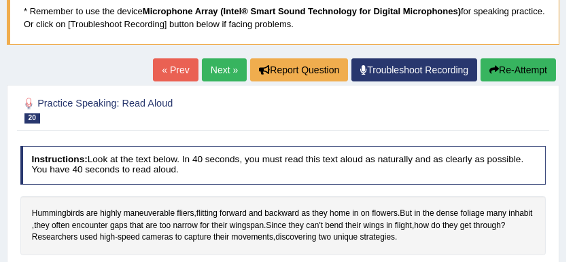
scroll to position [29, 0]
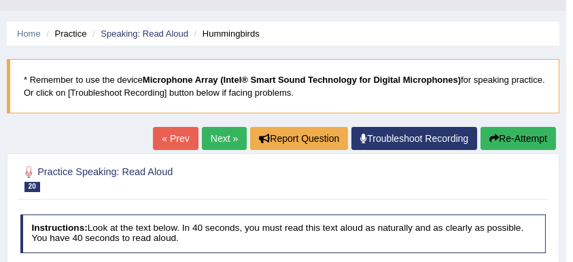
click at [527, 139] on button "Re-Attempt" at bounding box center [517, 138] width 75 height 23
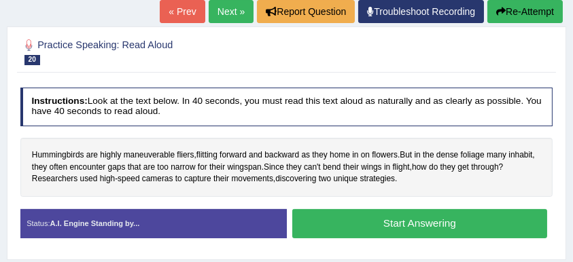
scroll to position [210, 0]
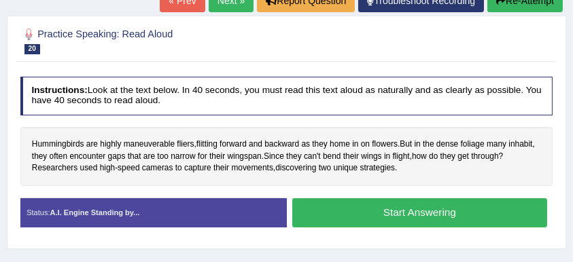
click at [414, 206] on button "Start Answering" at bounding box center [419, 212] width 255 height 29
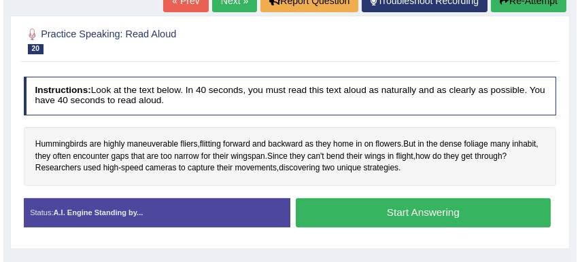
scroll to position [200, 0]
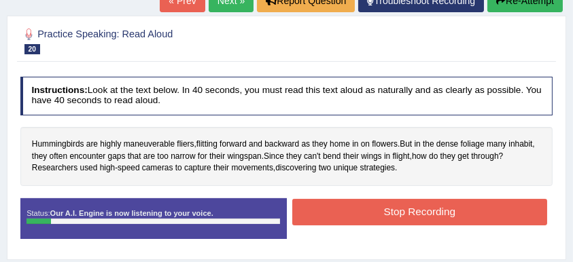
click at [414, 207] on button "Stop Recording" at bounding box center [419, 212] width 255 height 26
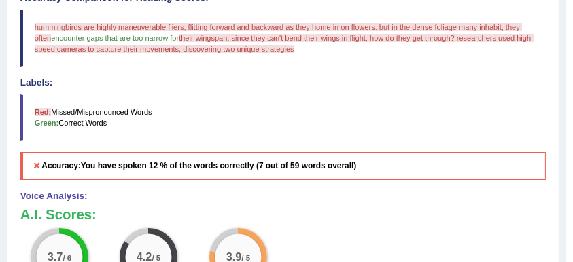
scroll to position [424, 0]
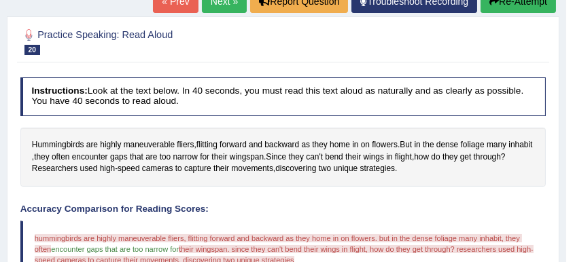
scroll to position [198, 0]
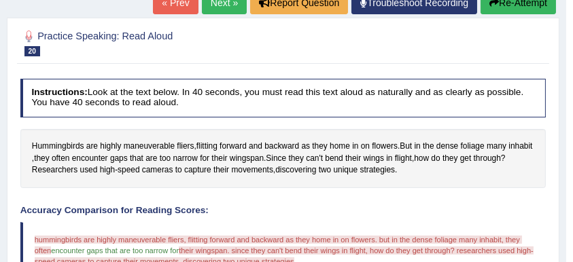
click at [207, 6] on link "Next »" at bounding box center [224, 2] width 45 height 23
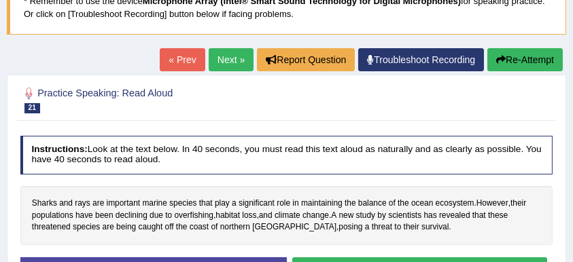
scroll to position [181, 0]
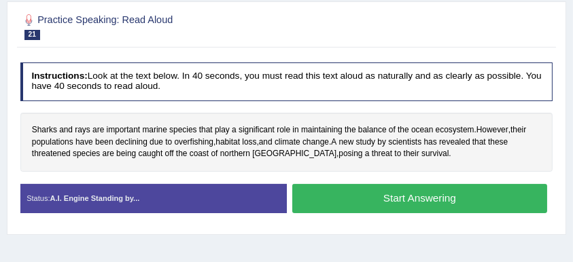
click at [382, 193] on button "Start Answering" at bounding box center [419, 198] width 255 height 29
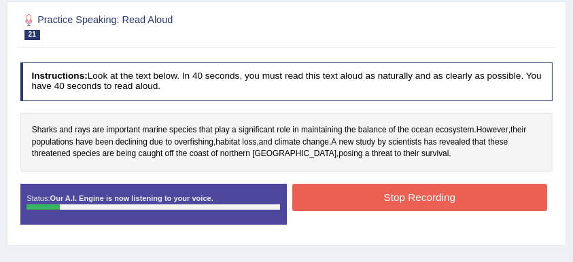
click at [382, 193] on button "Stop Recording" at bounding box center [419, 197] width 255 height 26
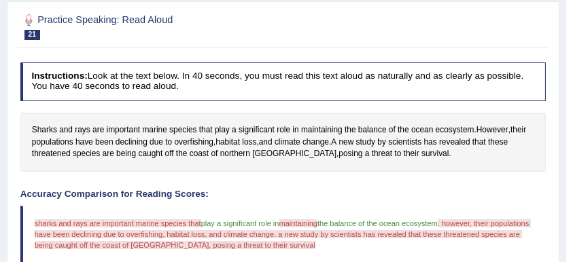
scroll to position [408, 0]
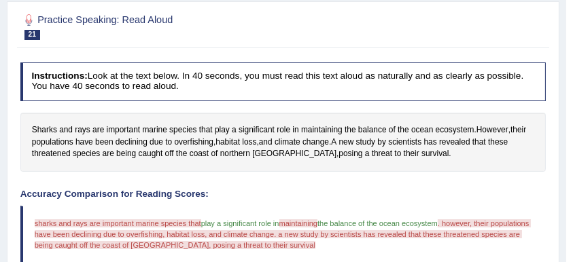
scroll to position [90, 0]
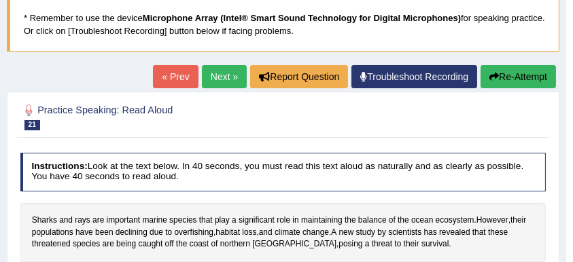
click at [508, 73] on button "Re-Attempt" at bounding box center [517, 76] width 75 height 23
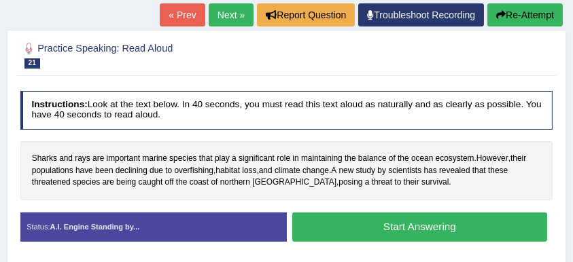
scroll to position [211, 0]
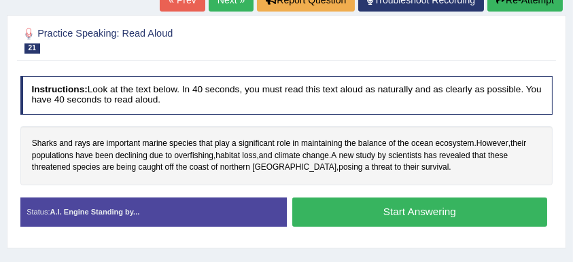
click at [418, 201] on button "Start Answering" at bounding box center [419, 212] width 255 height 29
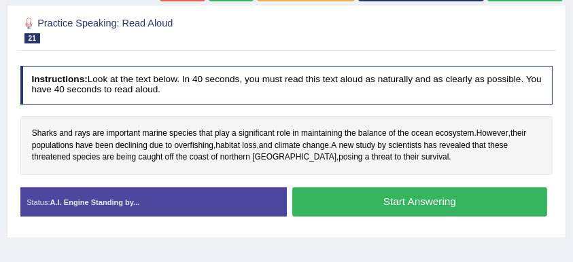
scroll to position [200, 0]
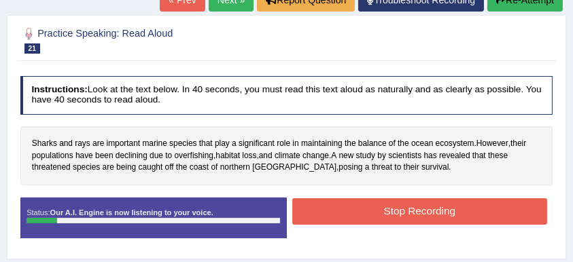
click at [418, 201] on button "Stop Recording" at bounding box center [419, 211] width 255 height 26
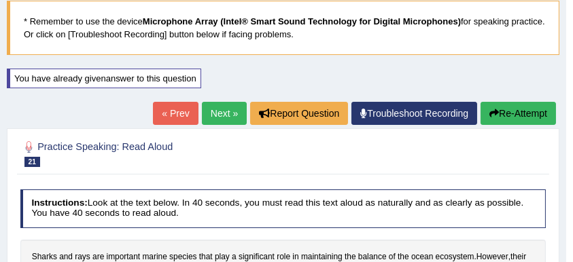
scroll to position [19, 0]
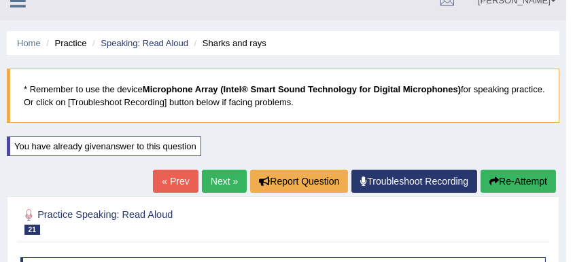
click at [212, 181] on link "Next »" at bounding box center [224, 181] width 45 height 23
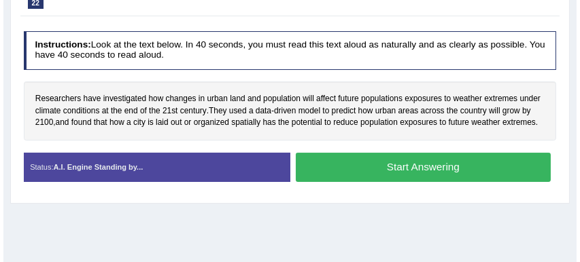
scroll to position [226, 0]
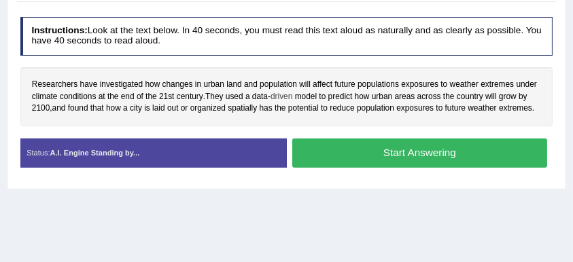
drag, startPoint x: 208, startPoint y: 92, endPoint x: 291, endPoint y: 99, distance: 83.8
click at [289, 99] on div "Researchers have investigated how changes in urban land and population will aff…" at bounding box center [286, 96] width 533 height 59
click at [399, 151] on button "Start Answering" at bounding box center [419, 153] width 255 height 29
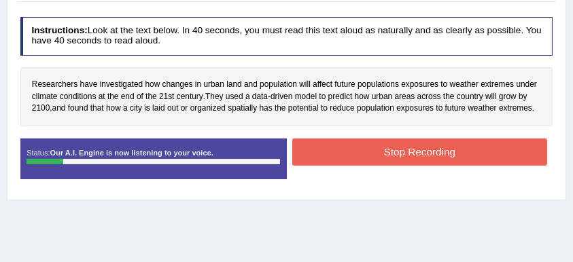
click at [399, 147] on button "Stop Recording" at bounding box center [419, 152] width 255 height 26
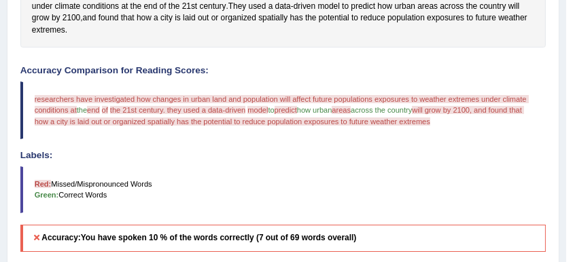
scroll to position [498, 0]
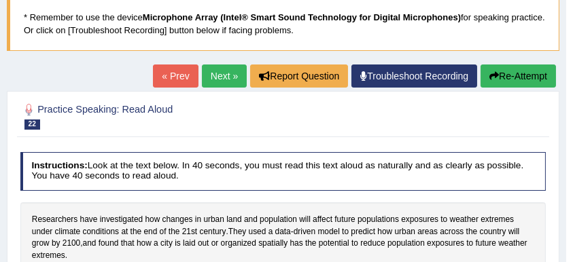
scroll to position [90, 0]
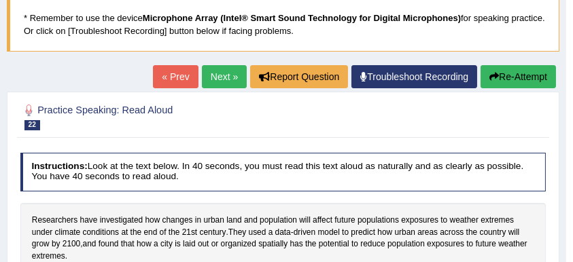
click at [516, 75] on button "Re-Attempt" at bounding box center [517, 76] width 75 height 23
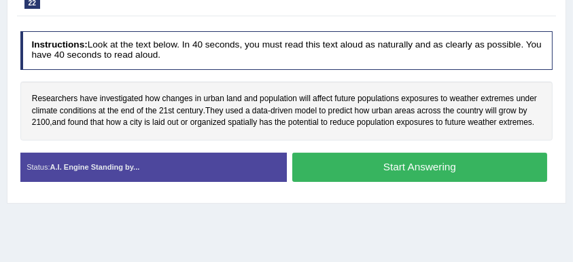
click at [414, 160] on button "Start Answering" at bounding box center [419, 167] width 255 height 29
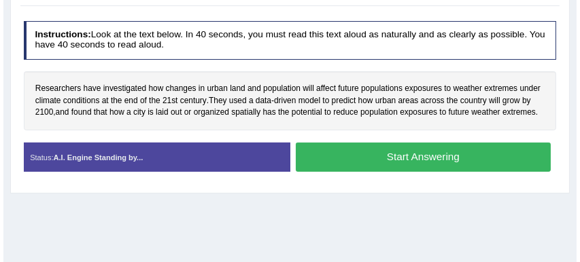
scroll to position [246, 0]
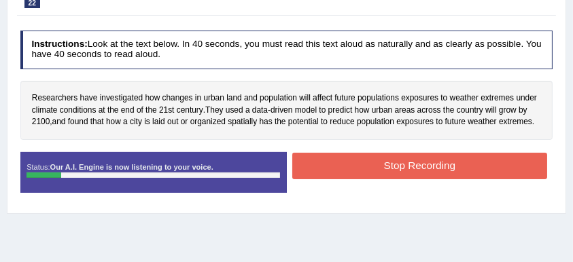
click at [414, 160] on button "Stop Recording" at bounding box center [419, 166] width 255 height 26
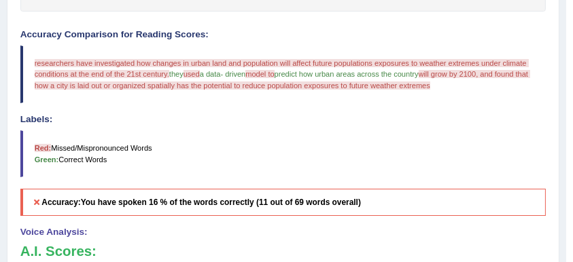
scroll to position [518, 0]
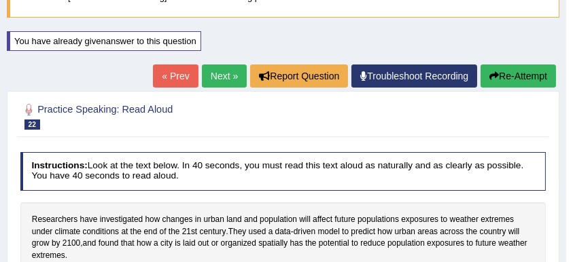
scroll to position [110, 0]
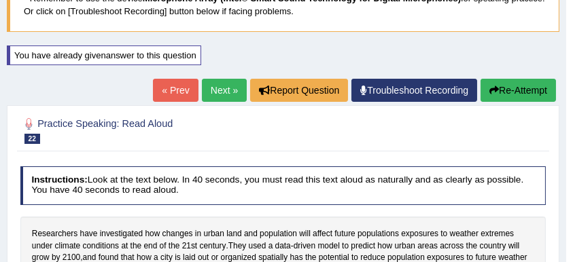
click at [217, 90] on link "Next »" at bounding box center [224, 90] width 45 height 23
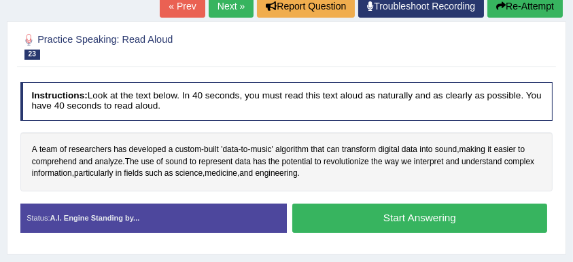
scroll to position [181, 0]
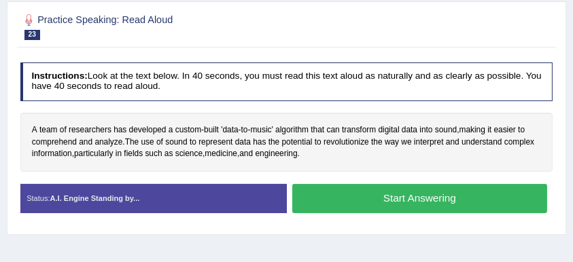
click at [384, 195] on button "Start Answering" at bounding box center [419, 198] width 255 height 29
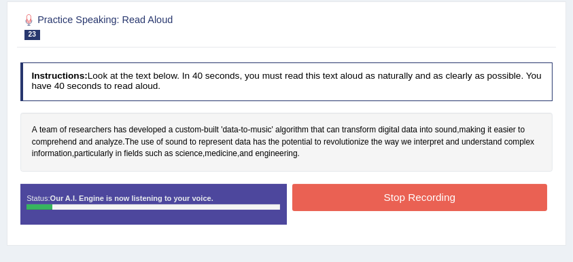
click at [382, 195] on button "Stop Recording" at bounding box center [419, 197] width 255 height 26
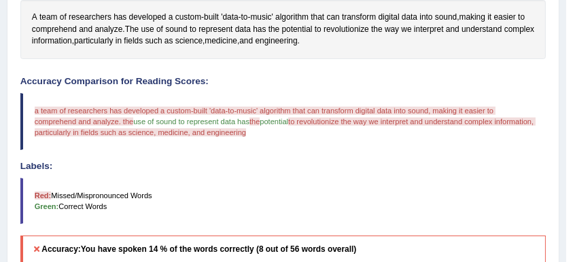
scroll to position [408, 0]
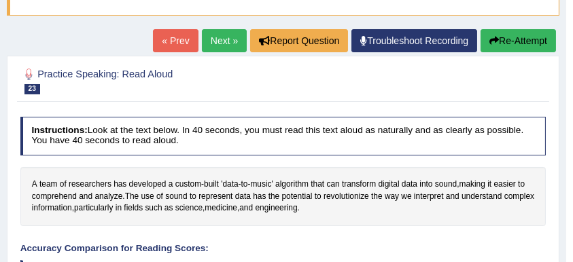
scroll to position [90, 0]
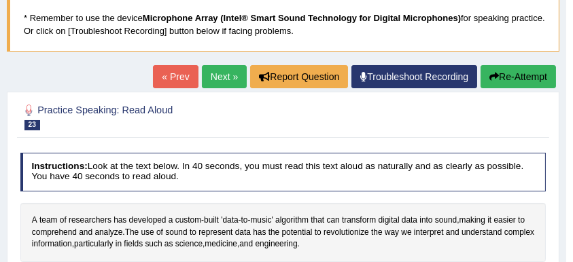
click at [219, 77] on link "Next »" at bounding box center [224, 76] width 45 height 23
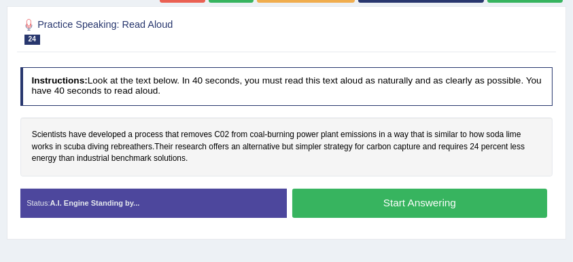
scroll to position [226, 0]
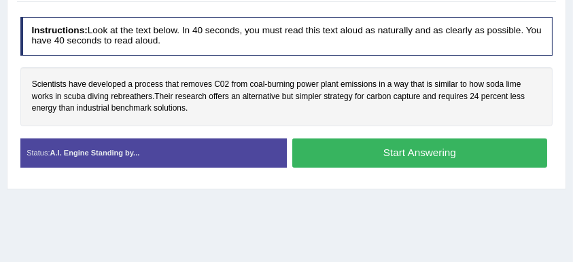
click at [356, 145] on button "Start Answering" at bounding box center [419, 153] width 255 height 29
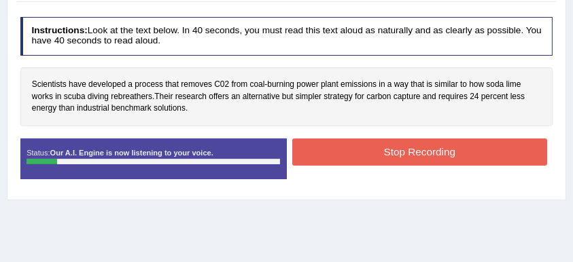
click at [356, 145] on button "Stop Recording" at bounding box center [419, 152] width 255 height 26
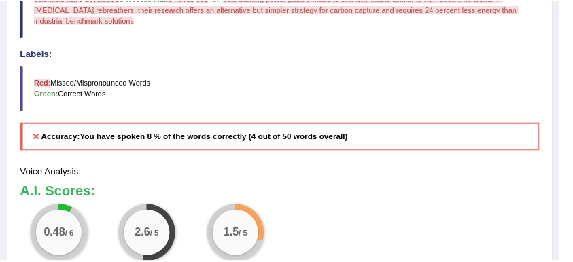
scroll to position [408, 0]
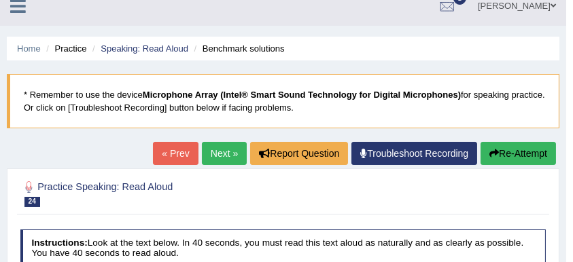
scroll to position [0, 0]
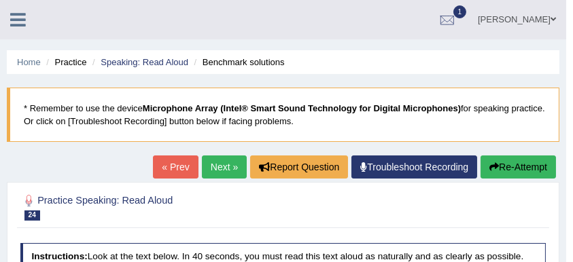
click at [518, 166] on button "Re-Attempt" at bounding box center [517, 167] width 75 height 23
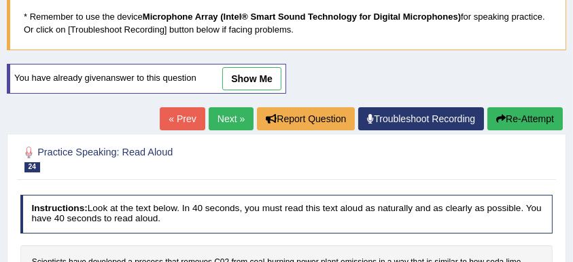
scroll to position [199, 0]
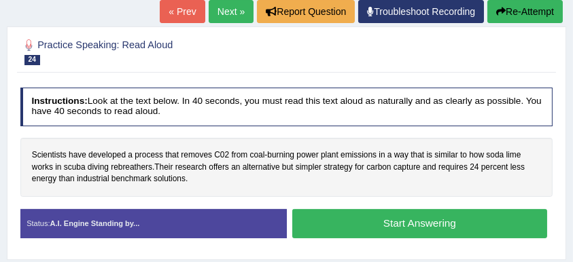
click at [386, 219] on button "Start Answering" at bounding box center [419, 223] width 255 height 29
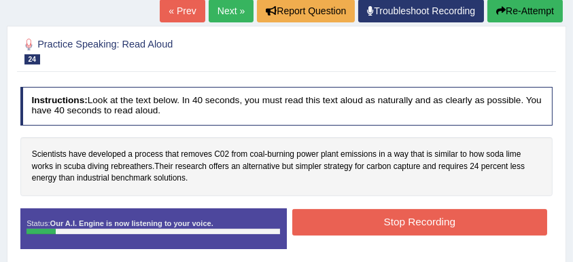
click at [383, 217] on button "Stop Recording" at bounding box center [419, 222] width 255 height 26
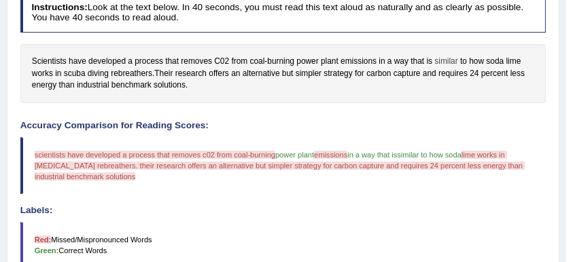
scroll to position [152, 0]
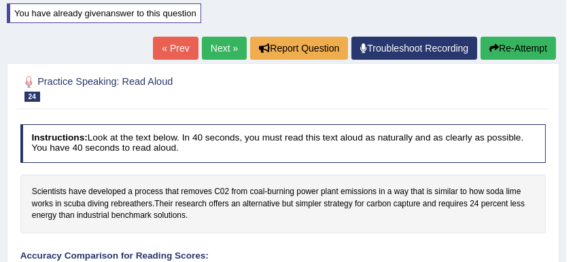
click at [208, 46] on link "Next »" at bounding box center [224, 48] width 45 height 23
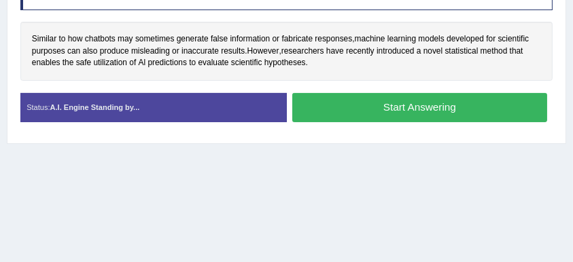
scroll to position [226, 0]
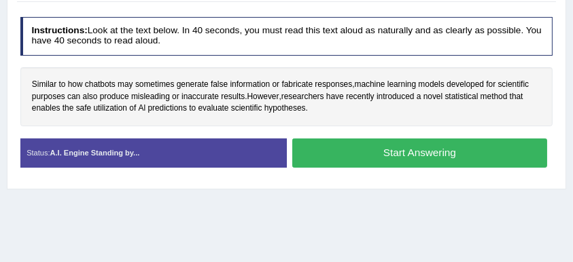
click at [408, 149] on button "Start Answering" at bounding box center [419, 153] width 255 height 29
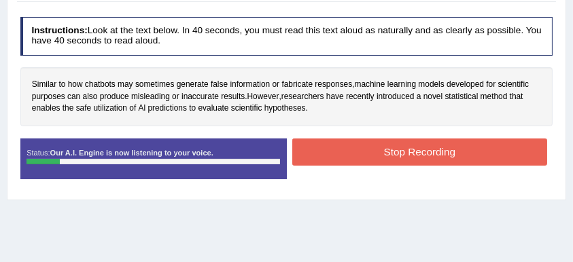
click at [408, 149] on button "Stop Recording" at bounding box center [419, 152] width 255 height 26
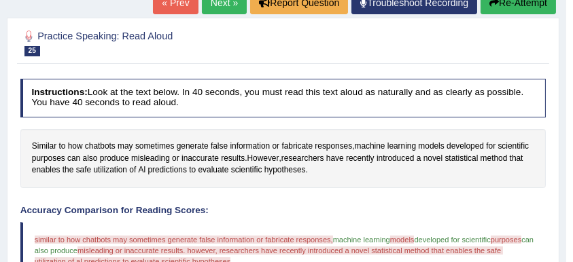
scroll to position [74, 0]
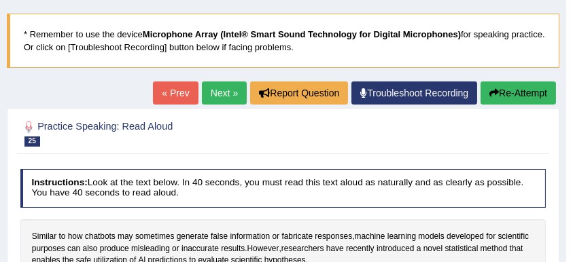
click at [226, 90] on link "Next »" at bounding box center [224, 93] width 45 height 23
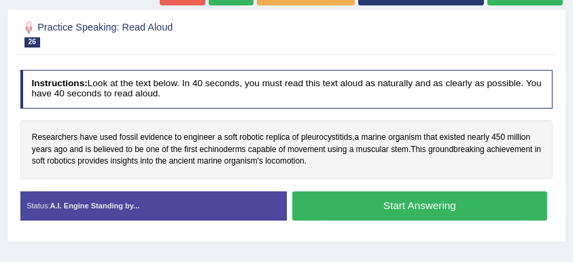
scroll to position [181, 0]
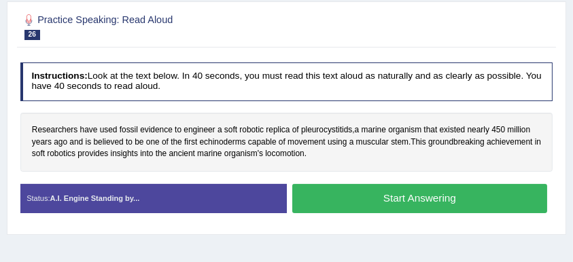
click at [398, 194] on button "Start Answering" at bounding box center [419, 198] width 255 height 29
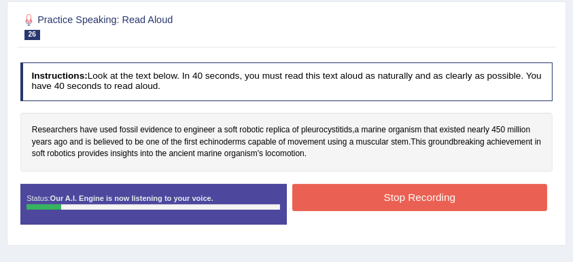
click at [398, 194] on button "Stop Recording" at bounding box center [419, 197] width 255 height 26
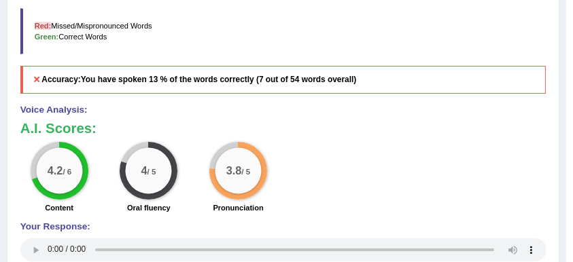
scroll to position [482, 0]
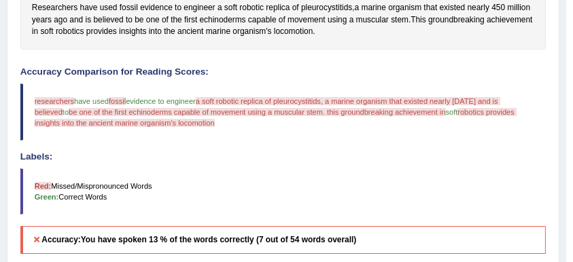
scroll to position [300, 0]
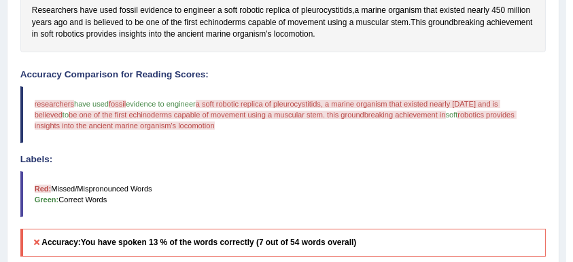
click at [0, 124] on div "Home Practice Speaking: Read Aloud Pleurocystitids * Remember to use the device…" at bounding box center [283, 103] width 566 height 806
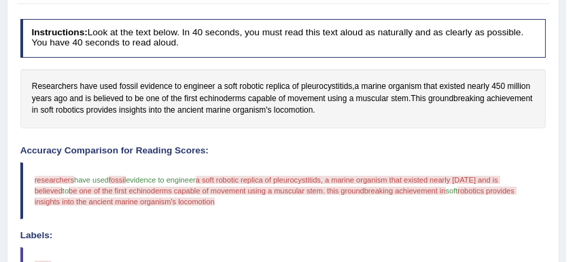
scroll to position [120, 0]
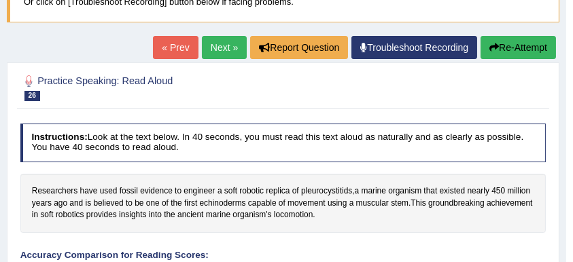
click at [510, 48] on button "Re-Attempt" at bounding box center [517, 47] width 75 height 23
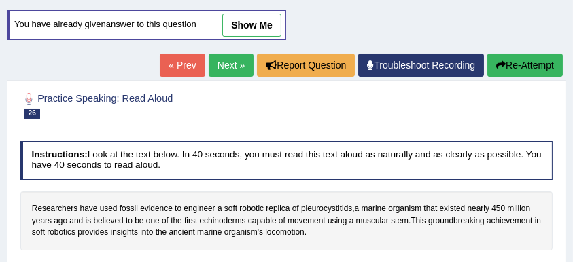
scroll to position [239, 0]
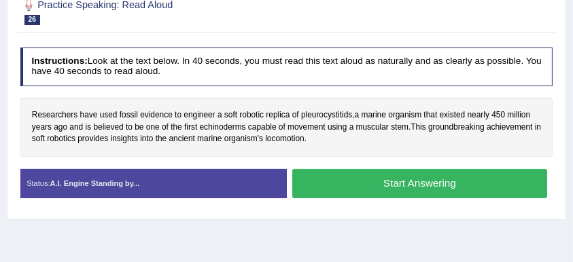
click at [408, 173] on button "Start Answering" at bounding box center [419, 183] width 255 height 29
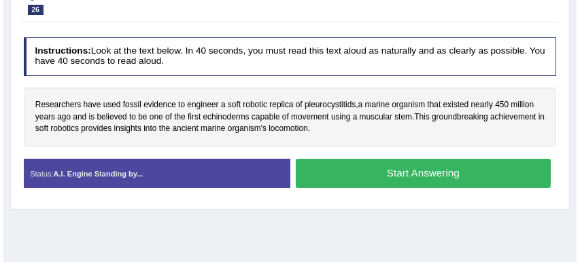
scroll to position [230, 0]
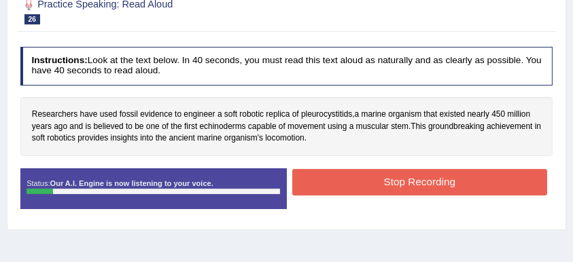
click at [408, 173] on button "Stop Recording" at bounding box center [419, 182] width 255 height 26
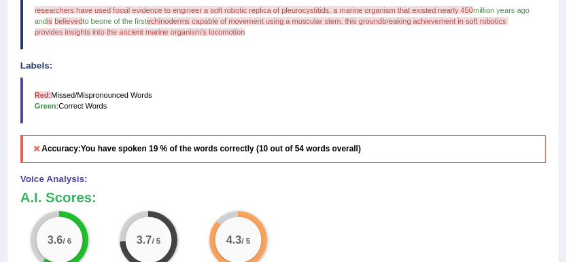
scroll to position [501, 0]
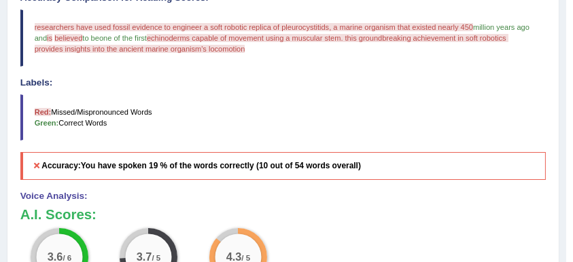
scroll to position [320, 0]
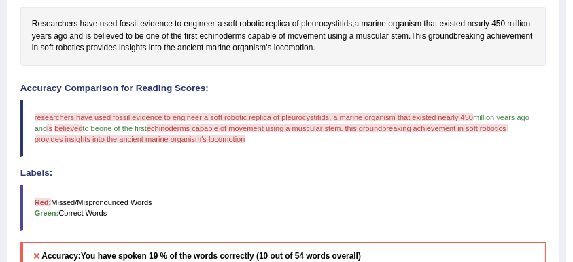
click at [0, 68] on div "Home Practice Speaking: Read Aloud Pleurocystitids * Remember to use the device…" at bounding box center [283, 99] width 566 height 839
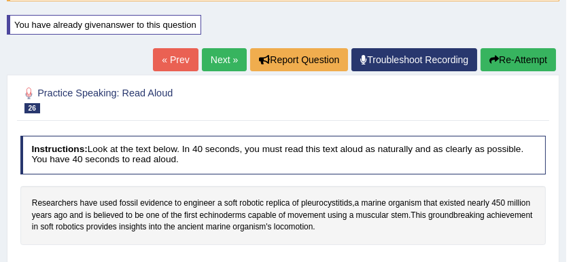
scroll to position [139, 0]
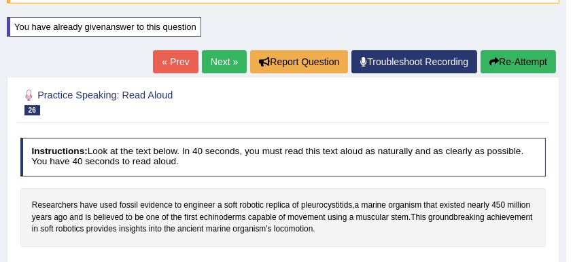
click at [224, 67] on link "Next »" at bounding box center [224, 61] width 45 height 23
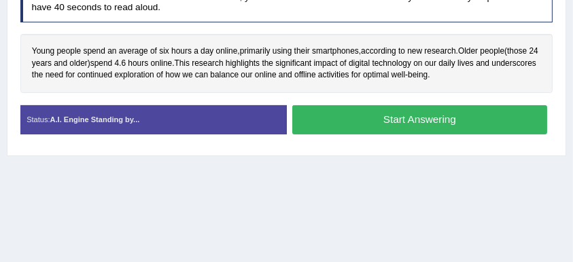
scroll to position [272, 0]
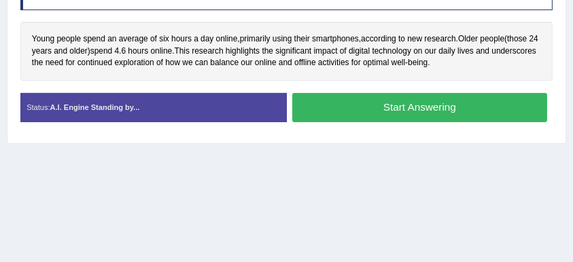
click at [372, 103] on button "Start Answering" at bounding box center [419, 107] width 255 height 29
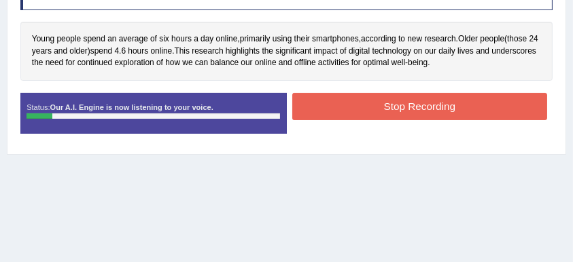
click at [376, 98] on button "Stop Recording" at bounding box center [419, 106] width 255 height 26
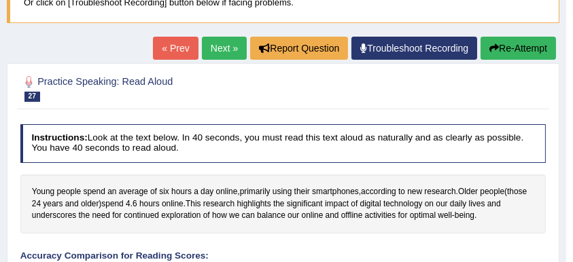
scroll to position [90, 0]
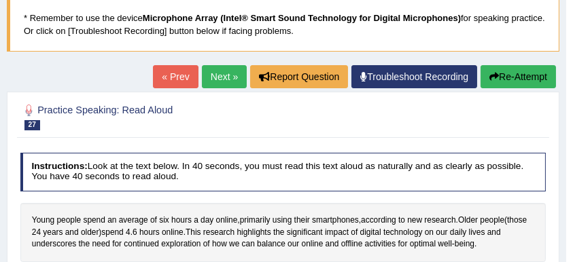
click at [505, 73] on button "Re-Attempt" at bounding box center [517, 76] width 75 height 23
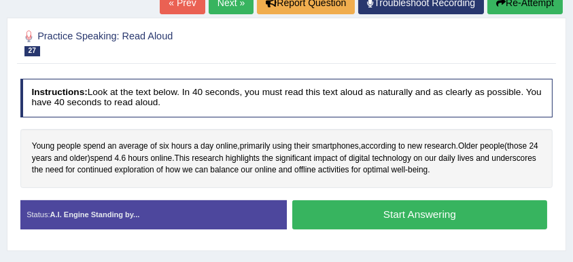
scroll to position [211, 0]
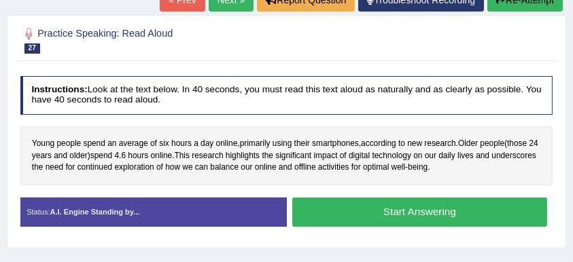
click at [344, 202] on button "Start Answering" at bounding box center [419, 212] width 255 height 29
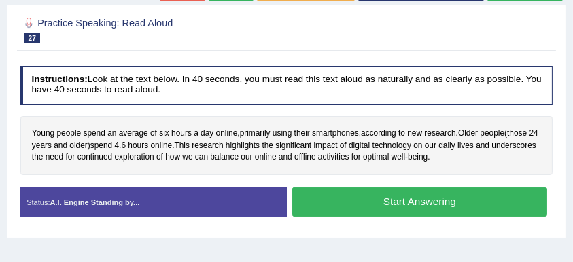
scroll to position [200, 0]
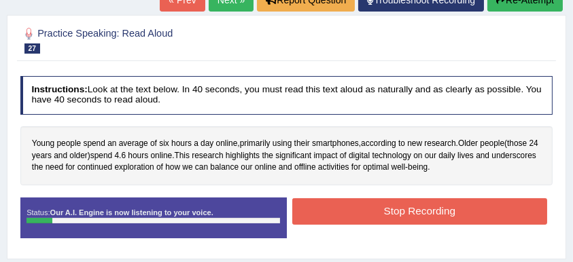
click at [391, 203] on button "Stop Recording" at bounding box center [419, 211] width 255 height 26
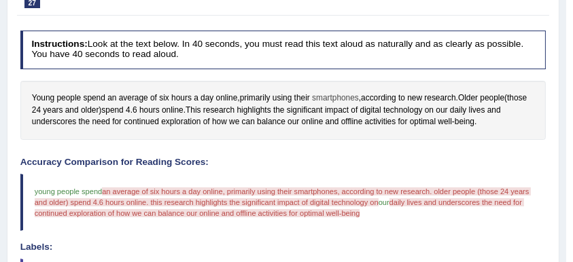
scroll to position [110, 0]
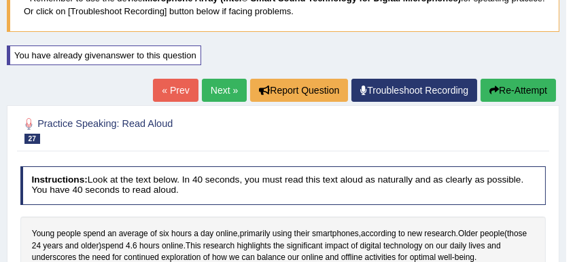
click at [505, 89] on button "Re-Attempt" at bounding box center [517, 90] width 75 height 23
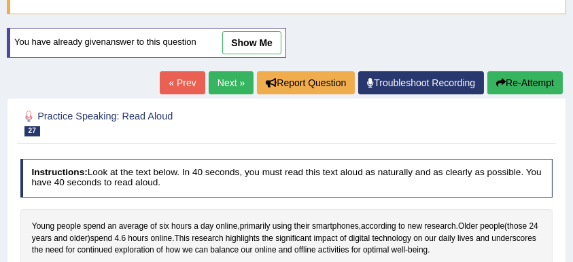
scroll to position [230, 0]
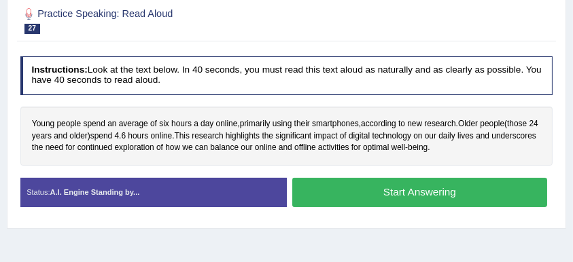
click at [389, 183] on button "Start Answering" at bounding box center [419, 192] width 255 height 29
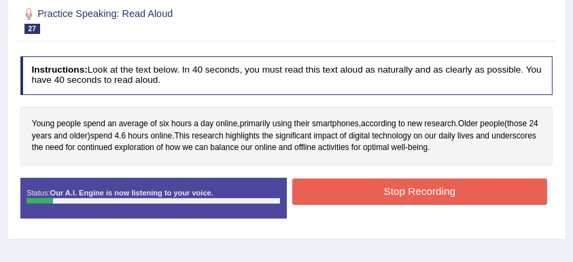
click at [392, 179] on button "Stop Recording" at bounding box center [419, 192] width 255 height 26
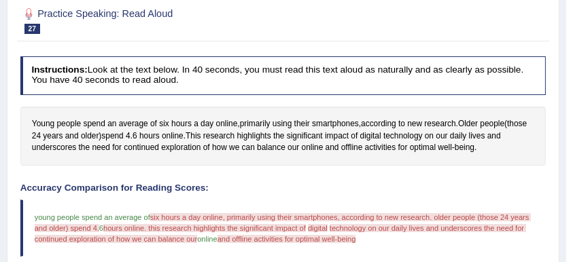
scroll to position [84, 0]
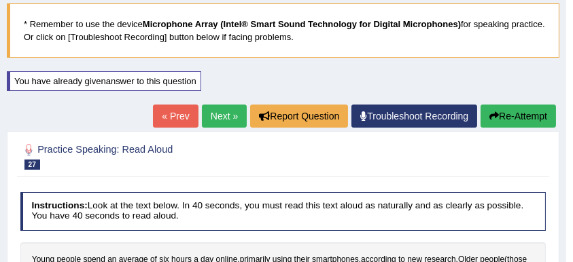
click at [503, 113] on button "Re-Attempt" at bounding box center [517, 116] width 75 height 23
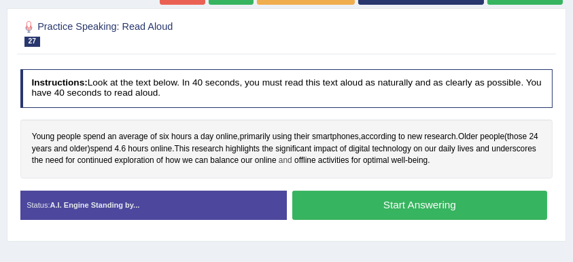
scroll to position [239, 0]
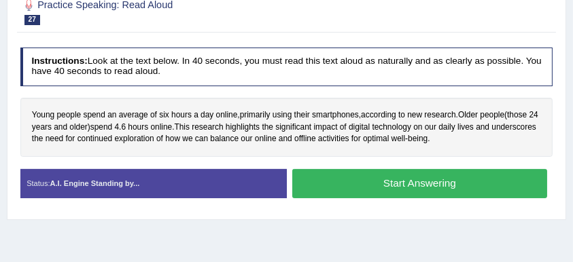
click at [389, 179] on button "Start Answering" at bounding box center [419, 183] width 255 height 29
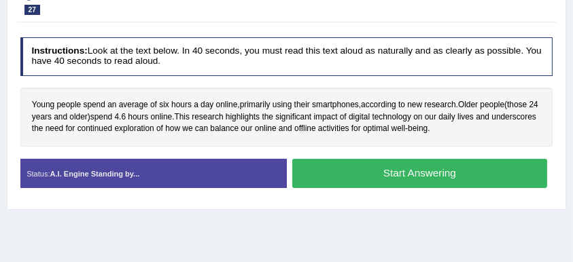
scroll to position [230, 0]
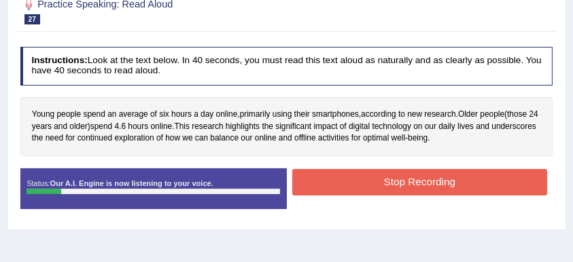
click at [390, 178] on button "Stop Recording" at bounding box center [419, 182] width 255 height 26
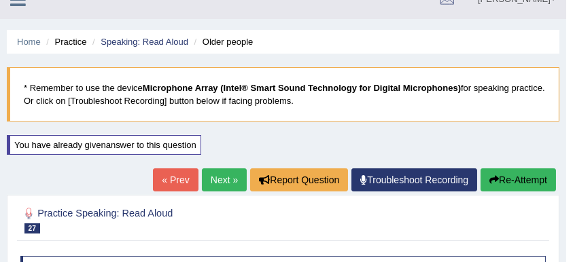
scroll to position [0, 0]
